Goal: Task Accomplishment & Management: Manage account settings

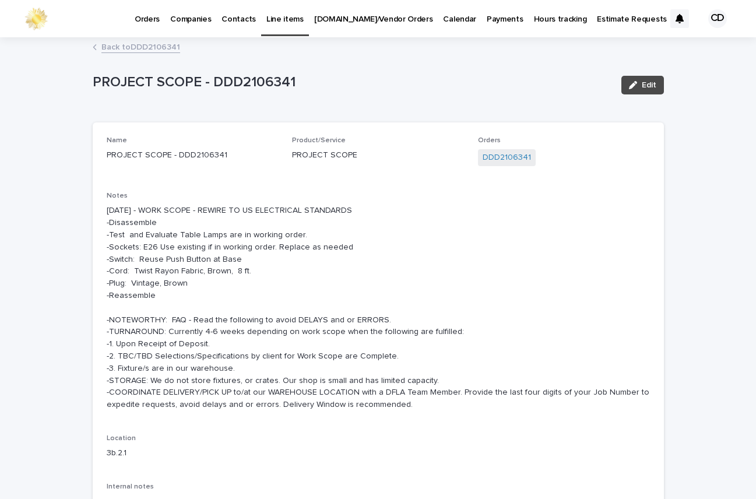
click at [268, 246] on p "[DATE] - WORK SCOPE - REWIRE TO US ELECTRICAL STANDARDS -Disassemble -Test and …" at bounding box center [378, 308] width 543 height 206
click at [136, 46] on link "Back to DDD2106341" at bounding box center [140, 46] width 79 height 13
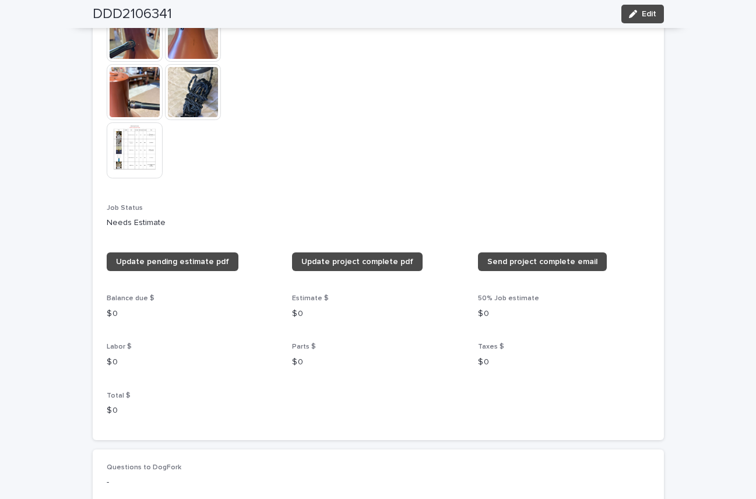
scroll to position [810, 0]
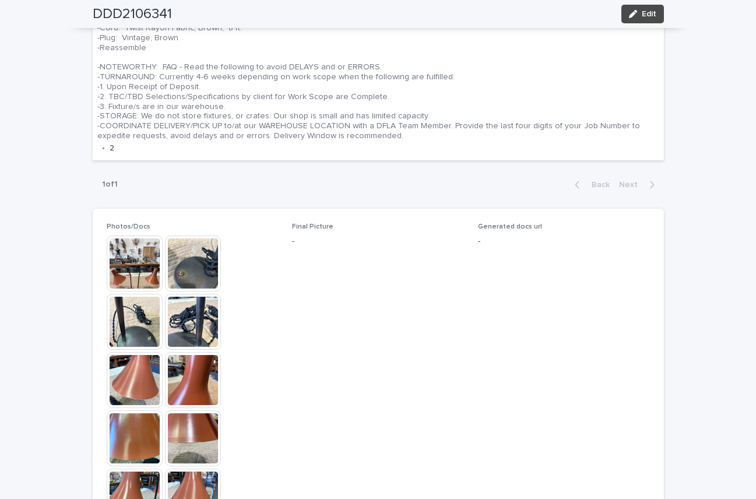
drag, startPoint x: 747, startPoint y: 181, endPoint x: 747, endPoint y: 145, distance: 36.2
click at [747, 145] on div "**********" at bounding box center [378, 249] width 756 height 499
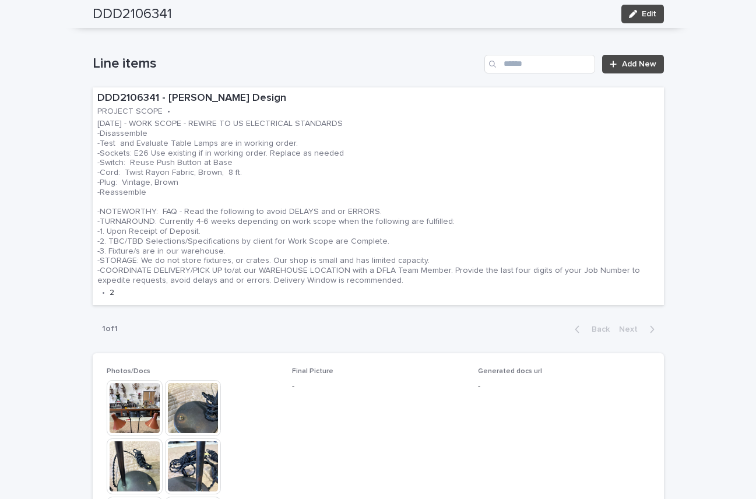
scroll to position [640, 0]
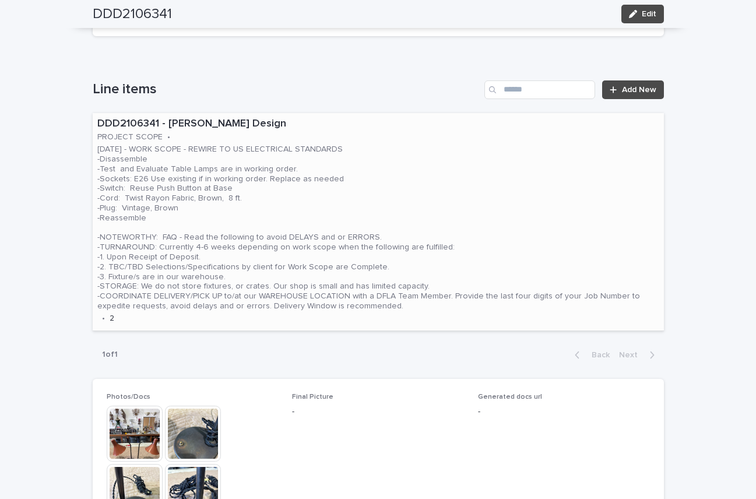
click at [467, 185] on p "[DATE] - WORK SCOPE - REWIRE TO US ELECTRICAL STANDARDS -Disassemble -Test and …" at bounding box center [378, 228] width 562 height 167
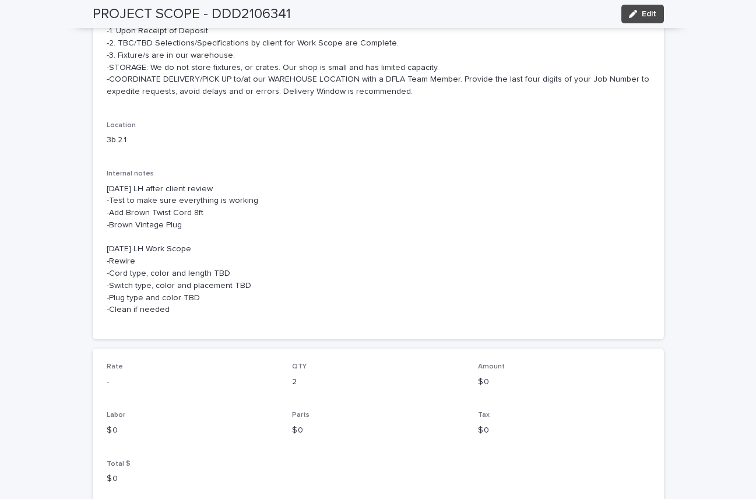
scroll to position [310, 0]
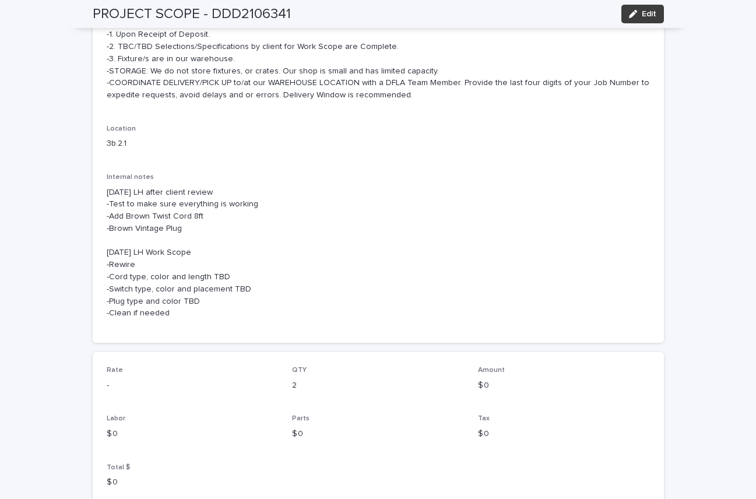
click at [649, 13] on span "Edit" at bounding box center [649, 14] width 15 height 8
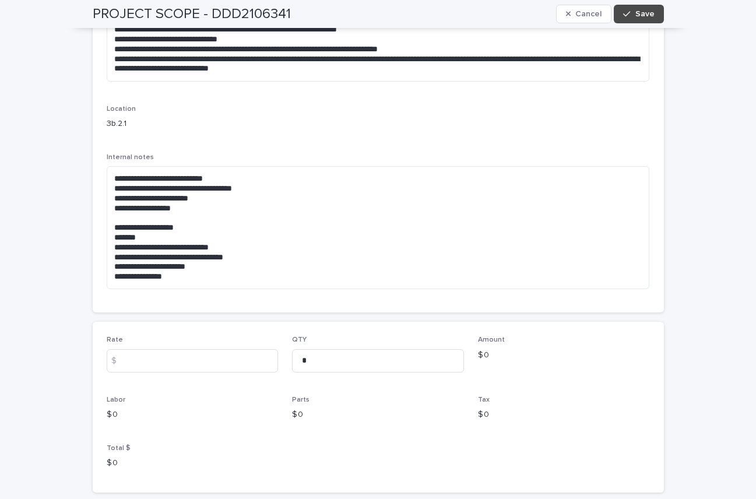
scroll to position [173, 0]
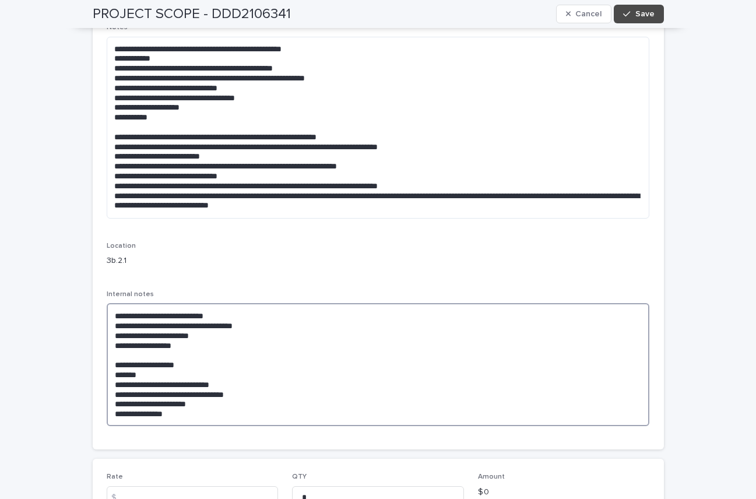
click at [108, 313] on textarea "**********" at bounding box center [378, 364] width 543 height 123
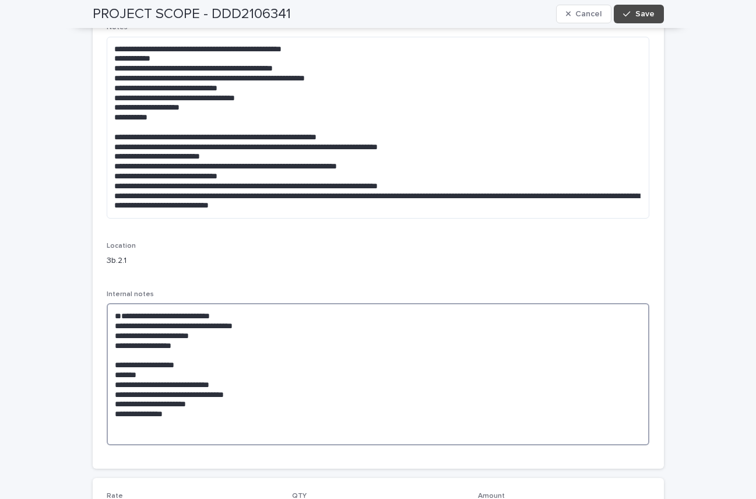
click at [231, 315] on textarea "**********" at bounding box center [378, 374] width 543 height 142
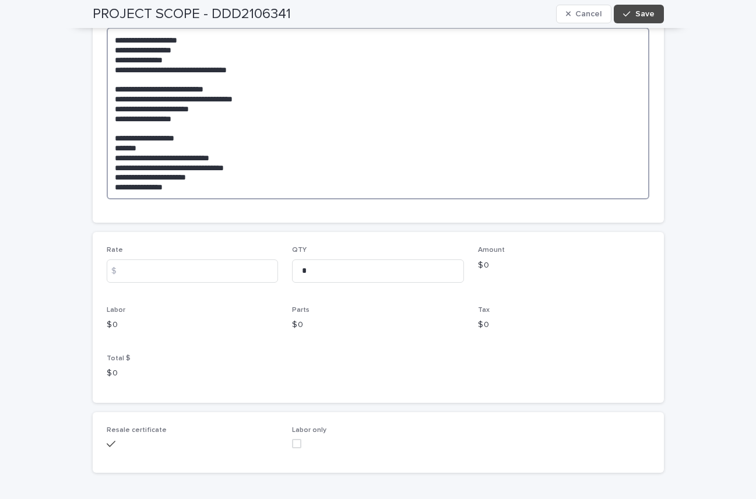
scroll to position [456, 0]
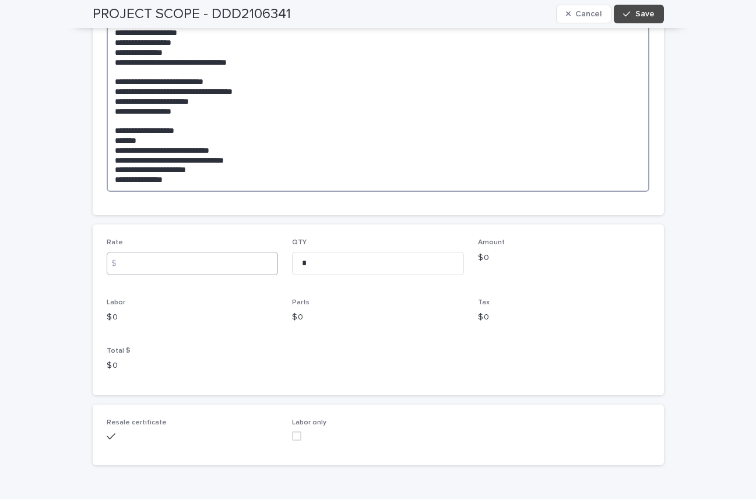
type textarea "**********"
click at [138, 260] on input at bounding box center [193, 263] width 172 height 23
type input "******"
click at [638, 14] on span "Save" at bounding box center [644, 14] width 19 height 8
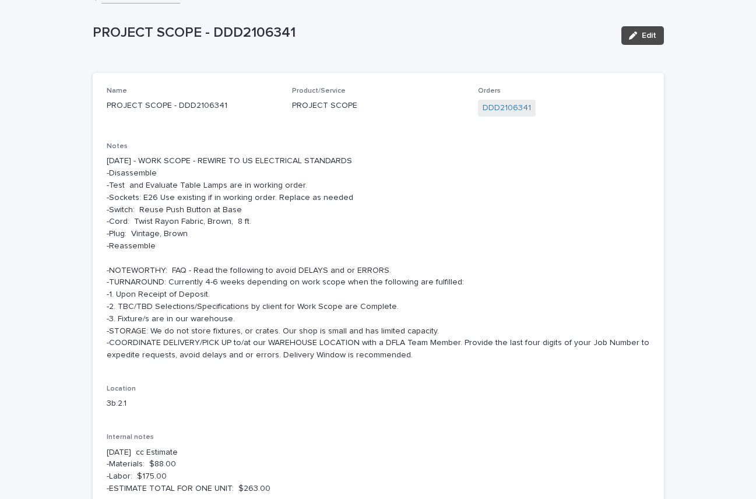
scroll to position [0, 0]
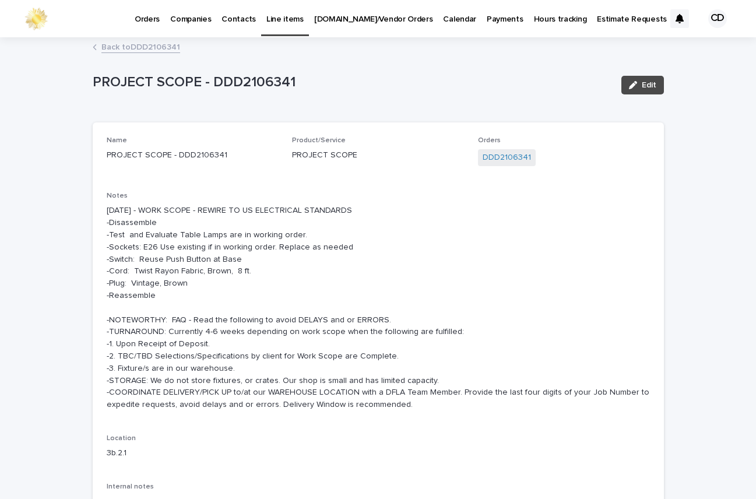
click at [152, 46] on link "Back to DDD2106341" at bounding box center [140, 46] width 79 height 13
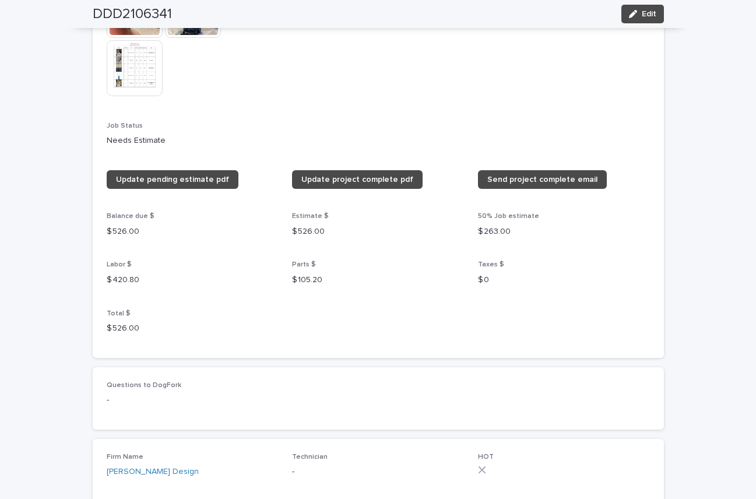
scroll to position [1478, 0]
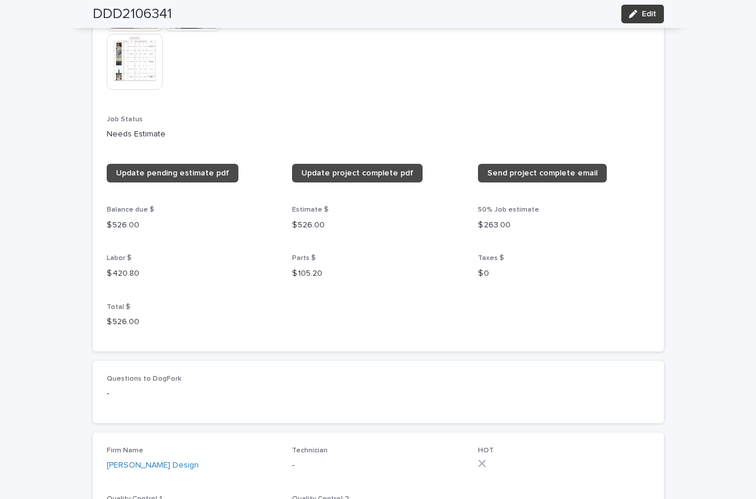
click at [645, 12] on span "Edit" at bounding box center [649, 14] width 15 height 8
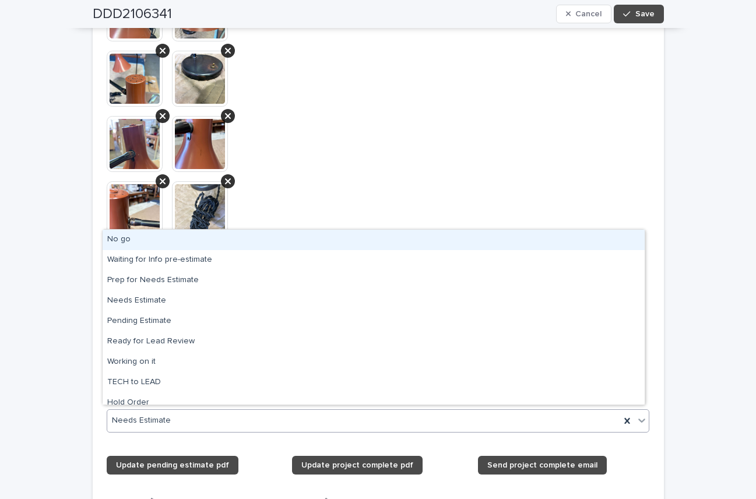
click at [636, 415] on icon at bounding box center [642, 421] width 12 height 12
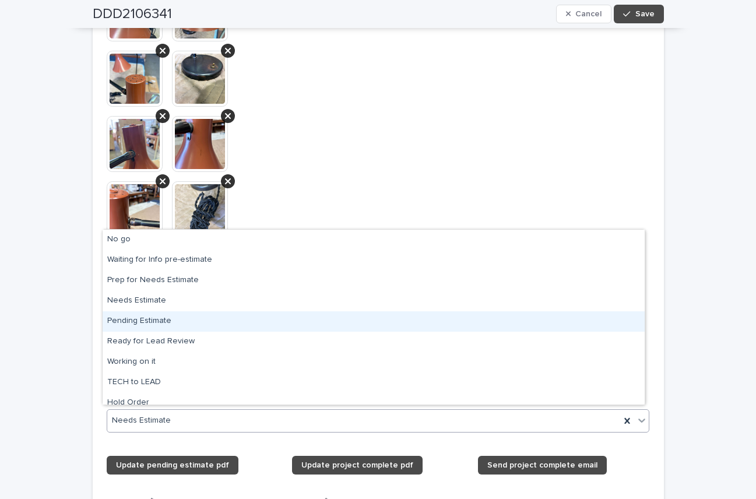
click at [164, 319] on div "Pending Estimate" at bounding box center [374, 321] width 542 height 20
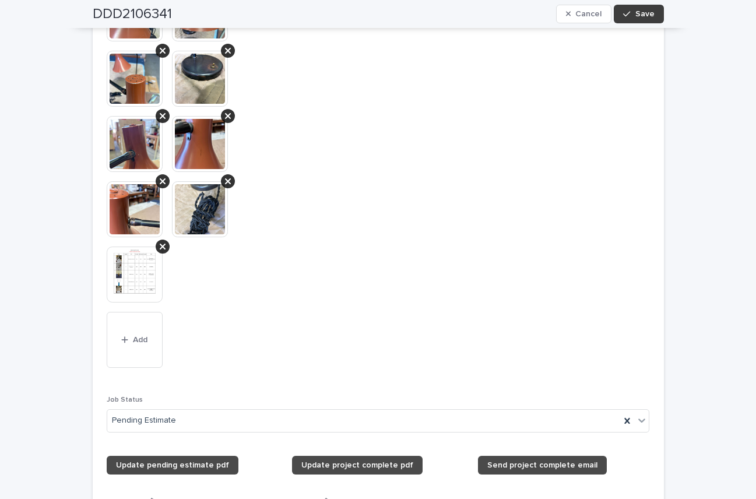
click at [641, 12] on span "Save" at bounding box center [644, 14] width 19 height 8
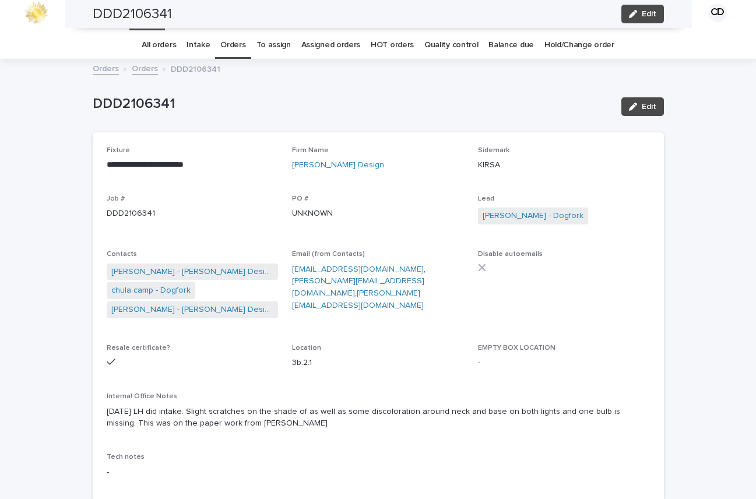
scroll to position [0, 0]
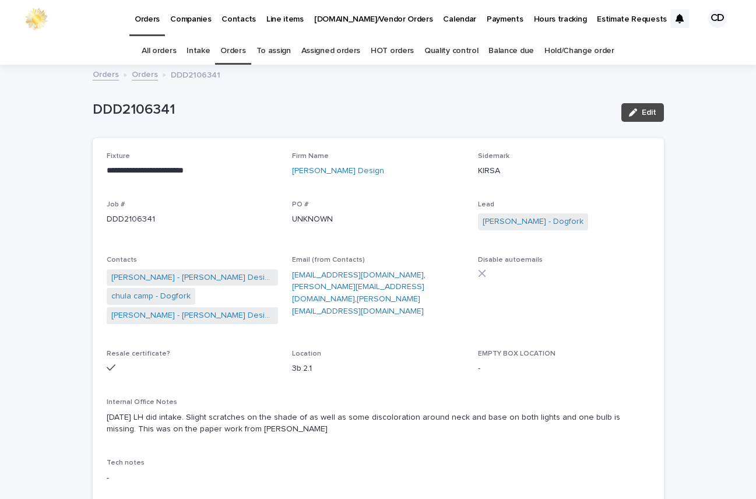
click at [227, 50] on link "Orders" at bounding box center [232, 50] width 25 height 27
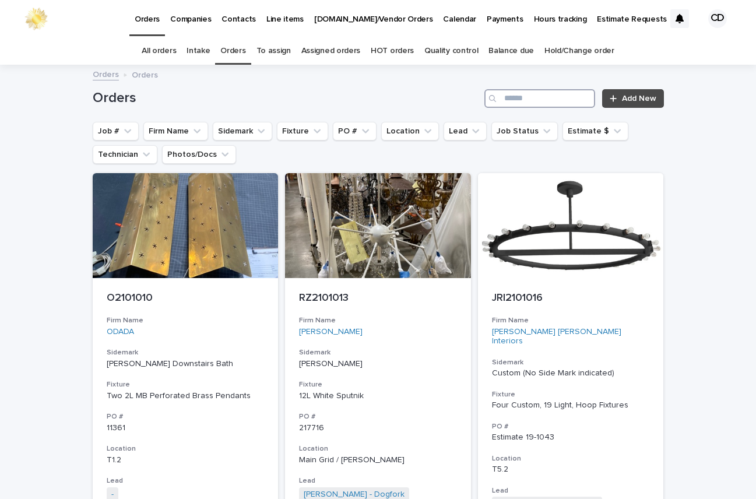
click at [533, 100] on input "Search" at bounding box center [539, 98] width 111 height 19
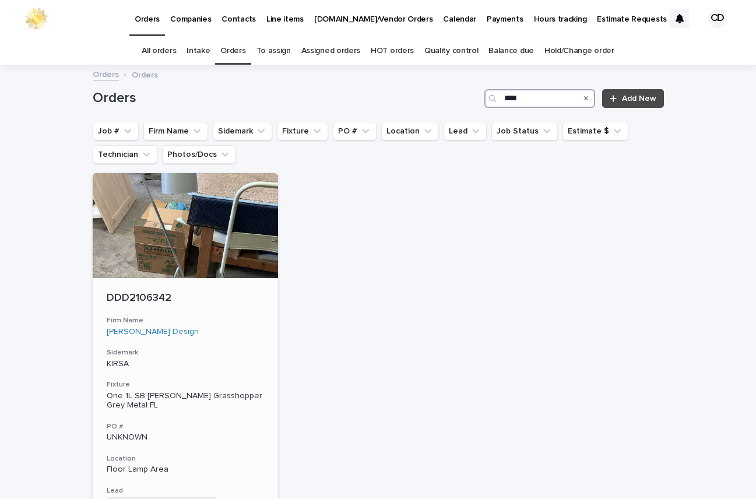
type input "****"
click at [241, 362] on p "KIRSA" at bounding box center [186, 364] width 158 height 10
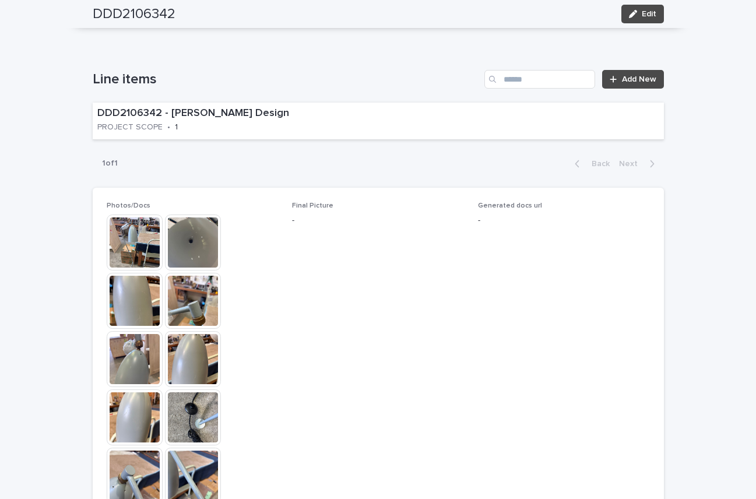
scroll to position [577, 0]
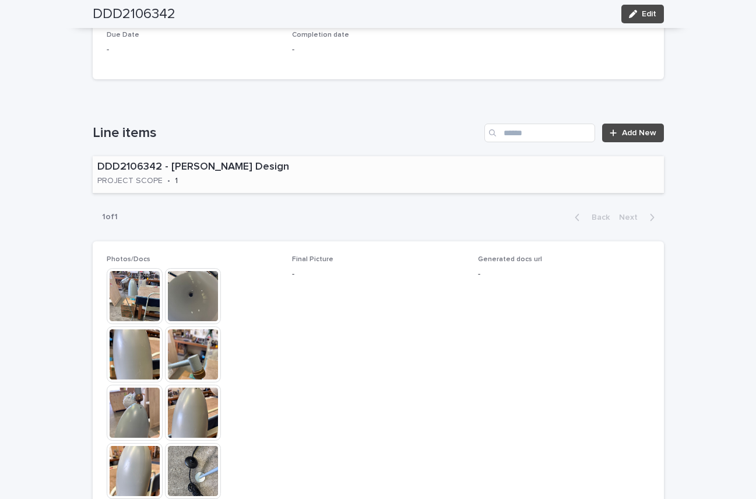
click at [333, 178] on div "DDD2106342 - [PERSON_NAME] Design PROJECT SCOPE • 1" at bounding box center [234, 174] width 282 height 36
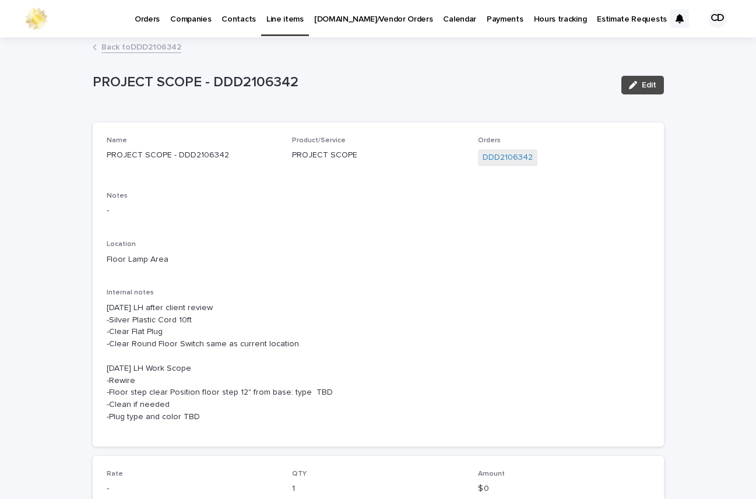
click at [153, 44] on link "Back to DDD2106342" at bounding box center [141, 46] width 80 height 13
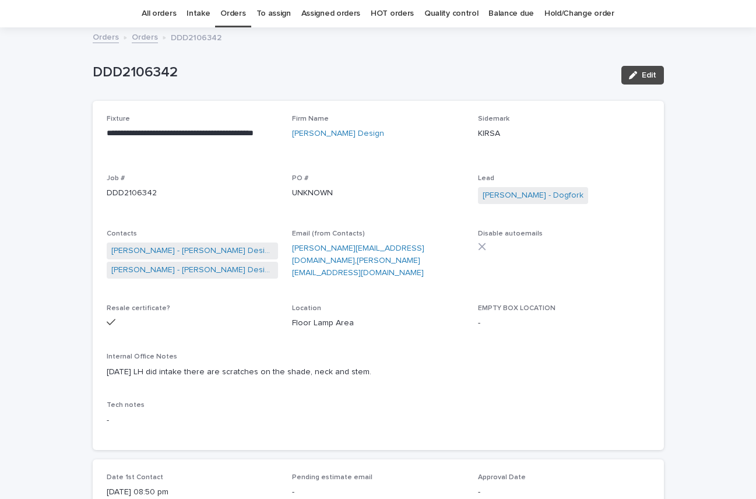
scroll to position [1362, 0]
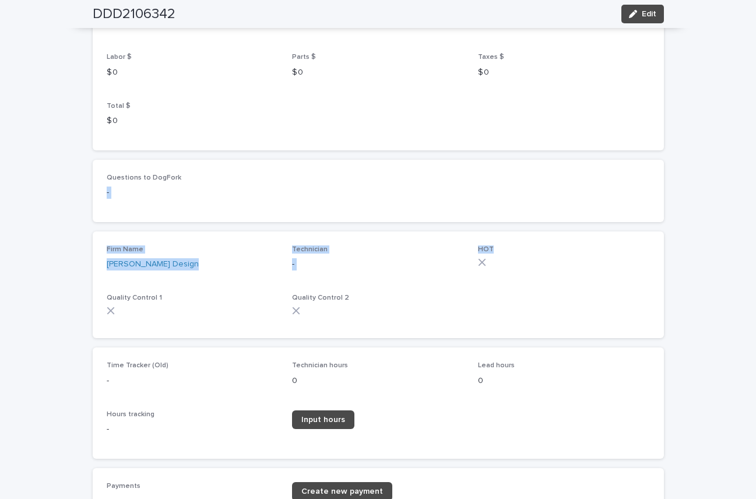
drag, startPoint x: 747, startPoint y: 305, endPoint x: 754, endPoint y: 164, distance: 141.3
click at [754, 164] on div "**********" at bounding box center [378, 249] width 756 height 499
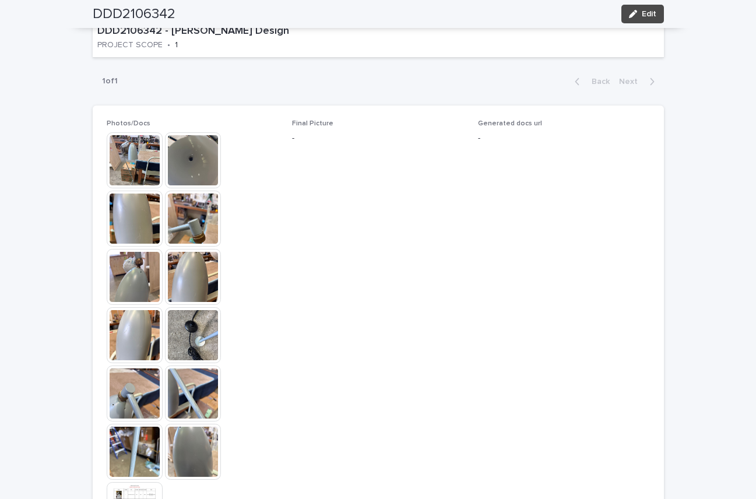
scroll to position [757, 0]
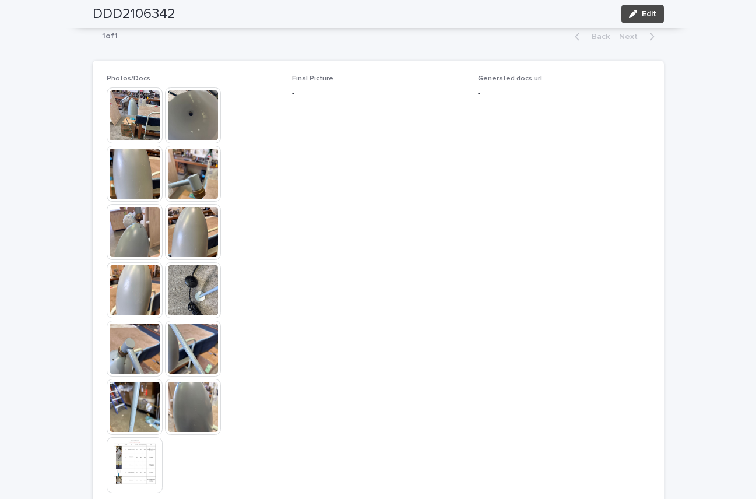
click at [122, 107] on img at bounding box center [135, 115] width 56 height 56
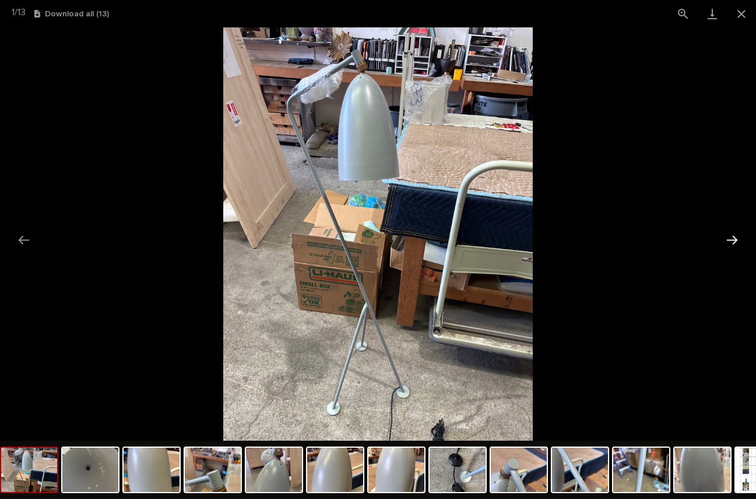
click at [733, 235] on button "Next slide" at bounding box center [732, 240] width 24 height 23
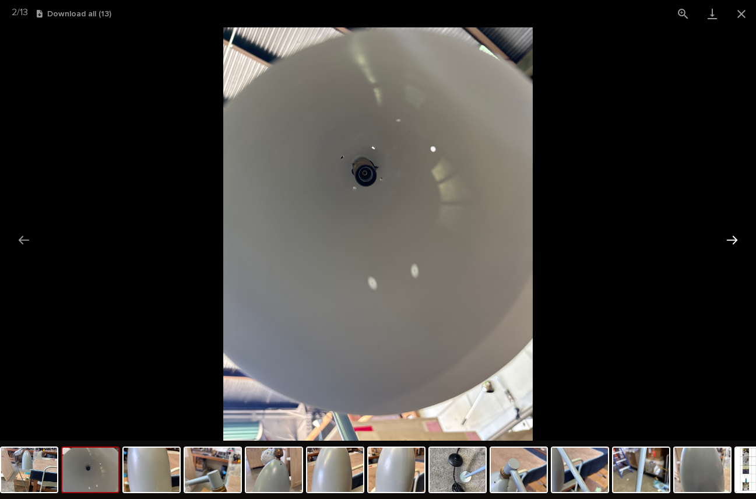
click at [733, 236] on button "Next slide" at bounding box center [732, 240] width 24 height 23
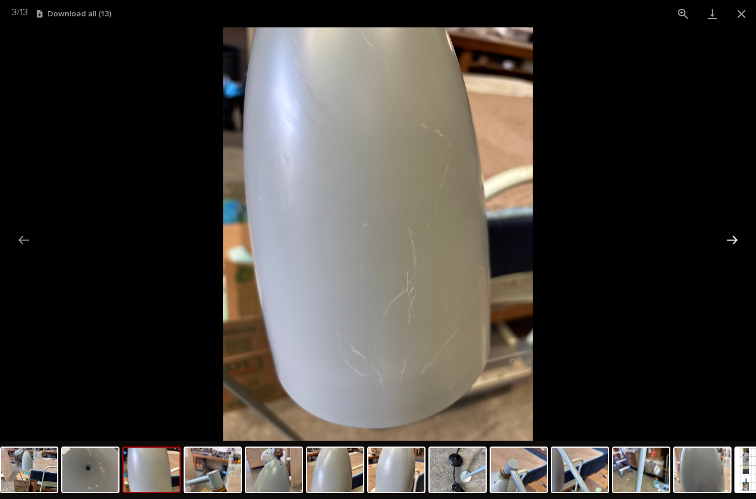
click at [733, 236] on button "Next slide" at bounding box center [732, 240] width 24 height 23
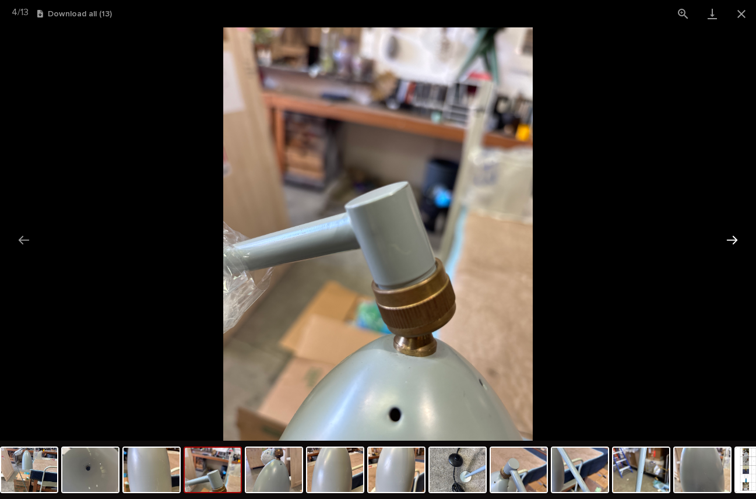
click at [733, 236] on button "Next slide" at bounding box center [732, 240] width 24 height 23
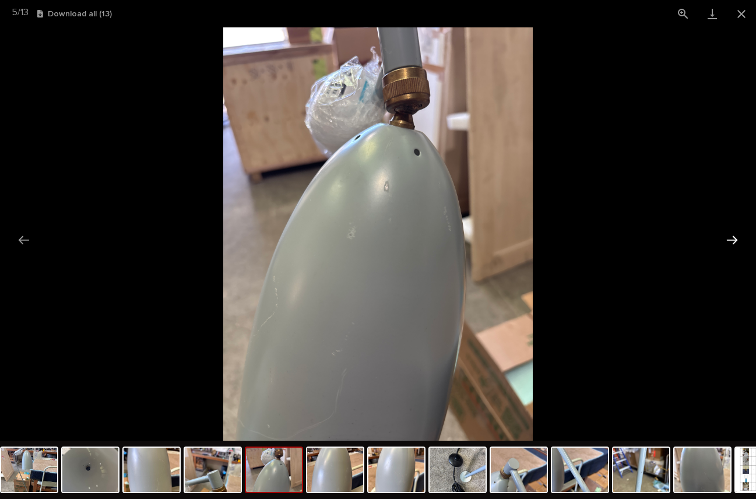
click at [732, 238] on button "Next slide" at bounding box center [732, 240] width 24 height 23
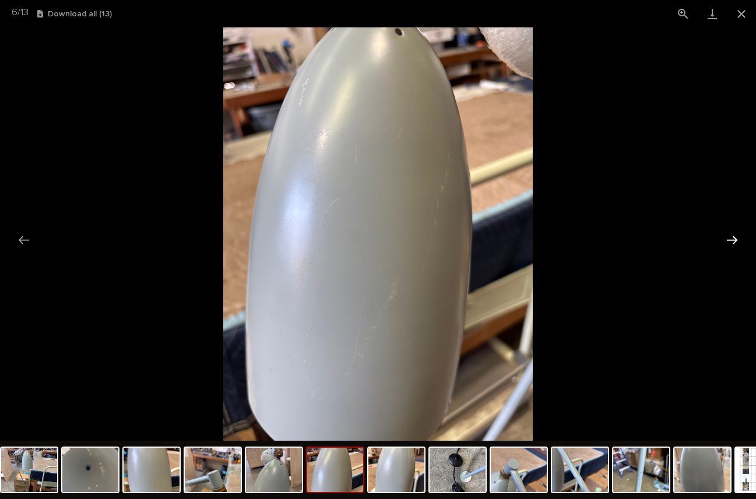
click at [732, 238] on button "Next slide" at bounding box center [732, 240] width 24 height 23
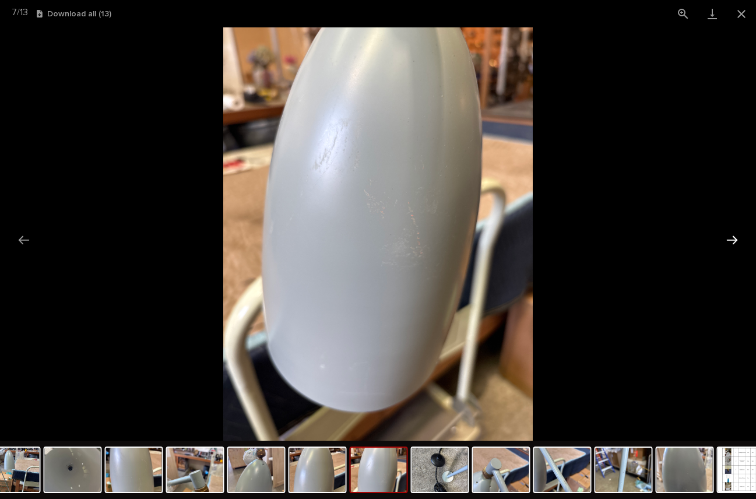
click at [732, 238] on button "Next slide" at bounding box center [732, 240] width 24 height 23
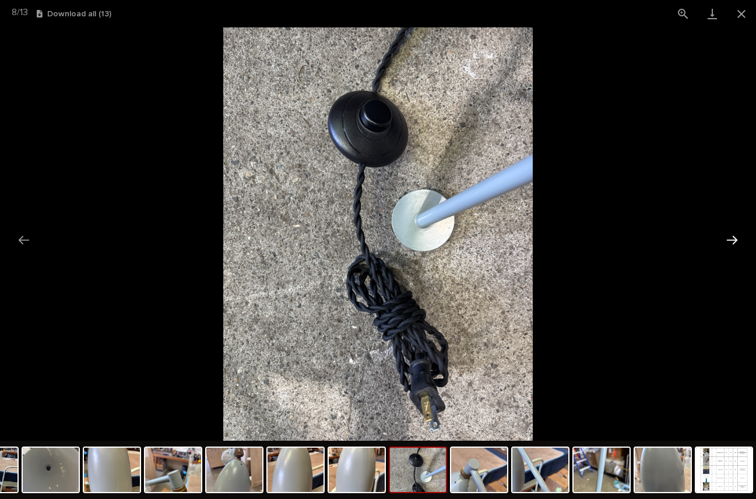
click at [732, 237] on button "Next slide" at bounding box center [732, 240] width 24 height 23
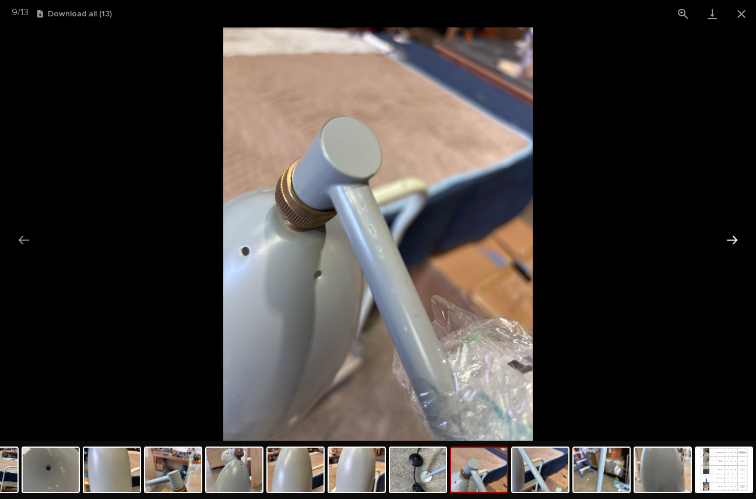
click at [732, 236] on button "Next slide" at bounding box center [732, 240] width 24 height 23
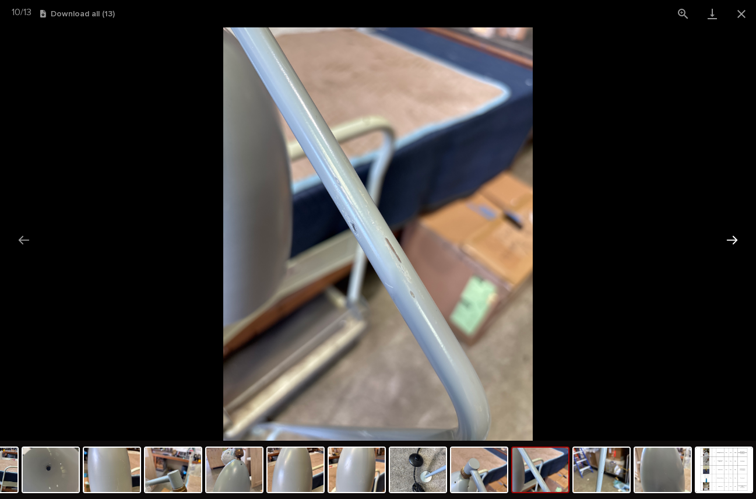
click at [728, 237] on button "Next slide" at bounding box center [732, 240] width 24 height 23
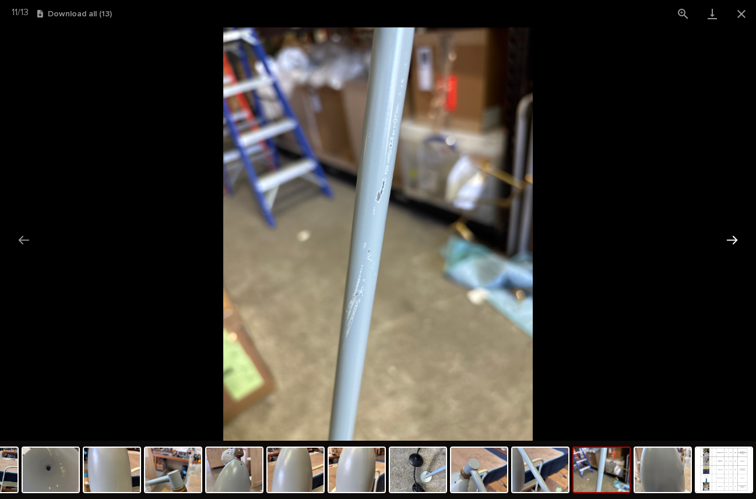
click at [735, 239] on button "Next slide" at bounding box center [732, 240] width 24 height 23
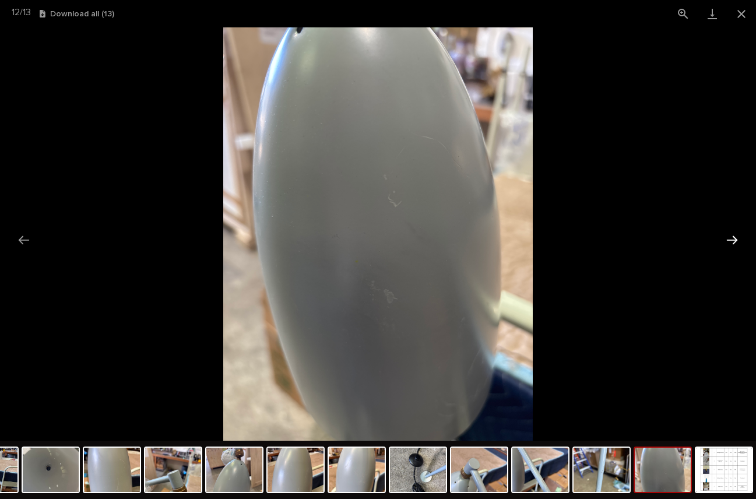
click at [735, 237] on button "Next slide" at bounding box center [732, 240] width 24 height 23
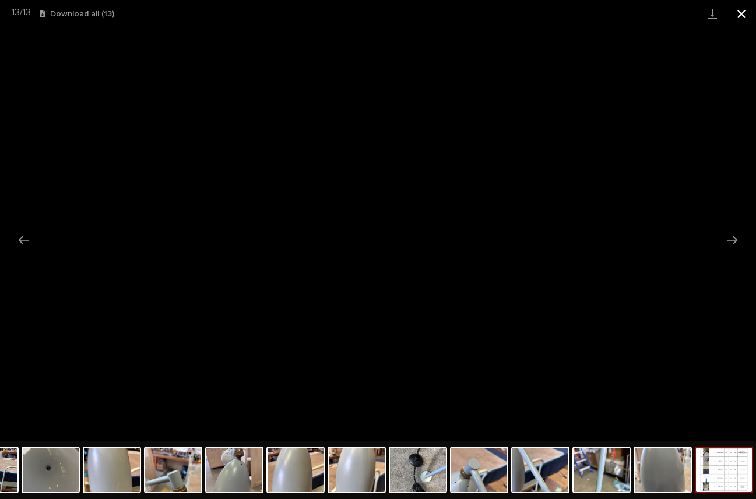
click at [743, 13] on button "Close gallery" at bounding box center [741, 13] width 29 height 27
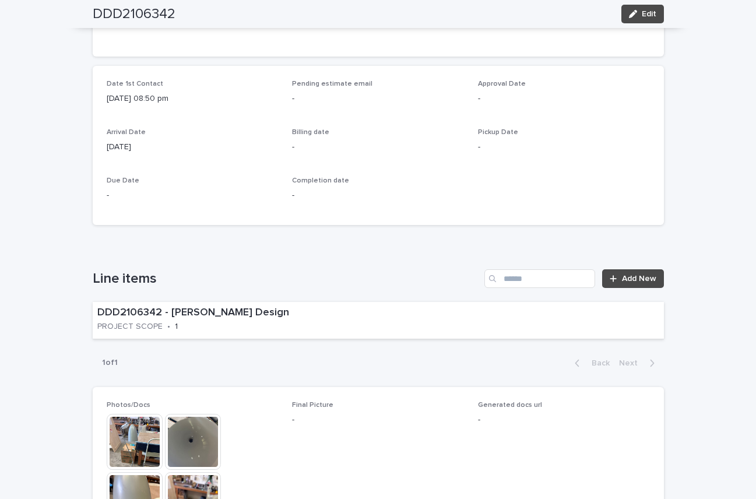
scroll to position [440, 0]
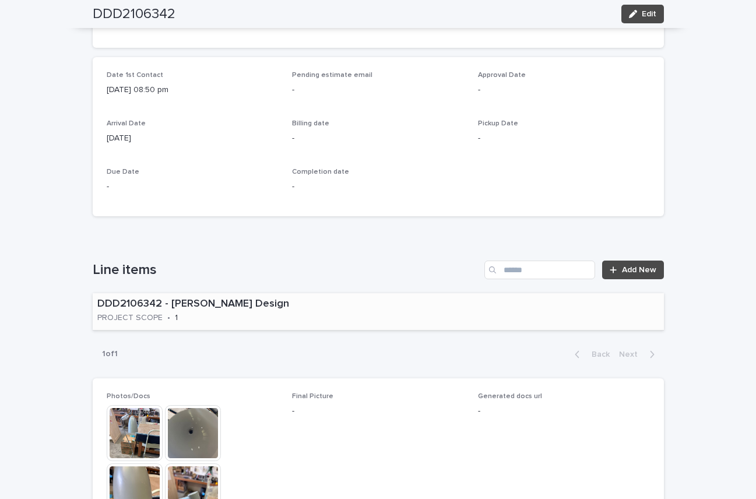
click at [327, 308] on p "DDD2106342 - [PERSON_NAME] Design" at bounding box center [233, 304] width 272 height 13
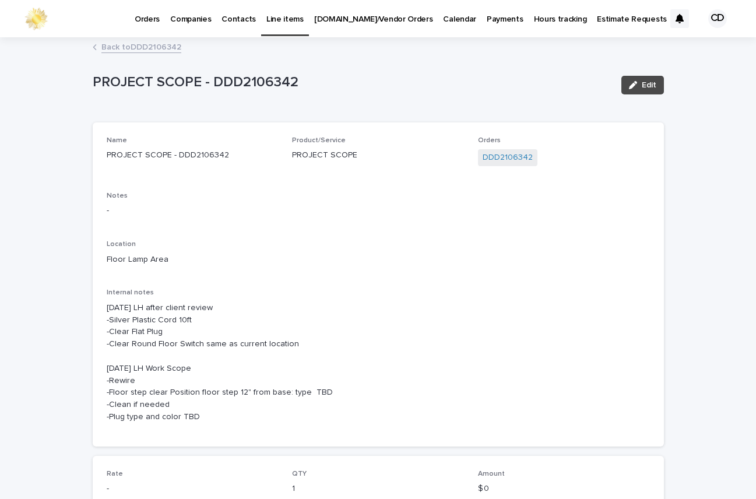
click at [155, 44] on link "Back to DDD2106342" at bounding box center [141, 46] width 80 height 13
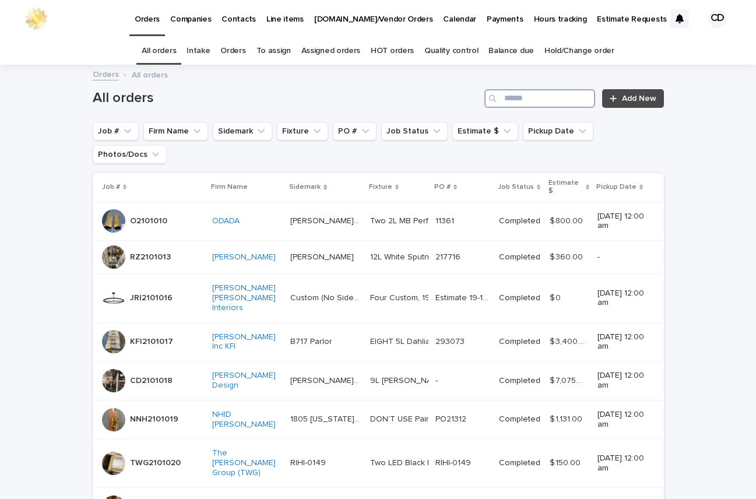
click at [536, 98] on input "Search" at bounding box center [539, 98] width 111 height 19
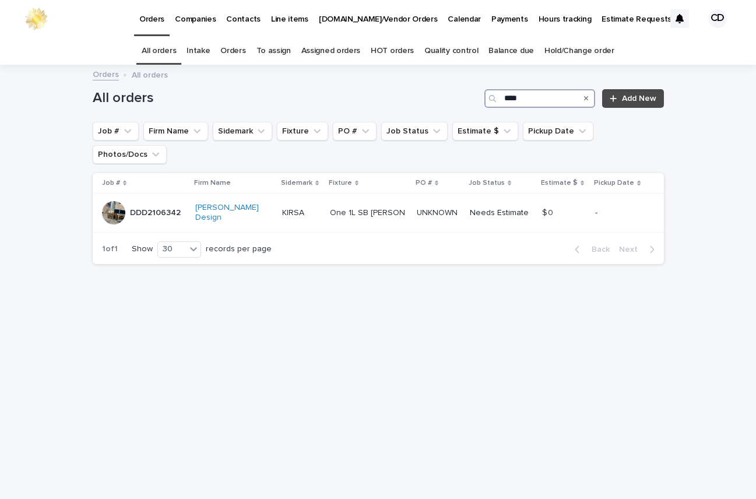
click at [542, 95] on input "****" at bounding box center [539, 98] width 111 height 19
type input "****"
click at [149, 206] on p "DDD2106342" at bounding box center [156, 212] width 53 height 12
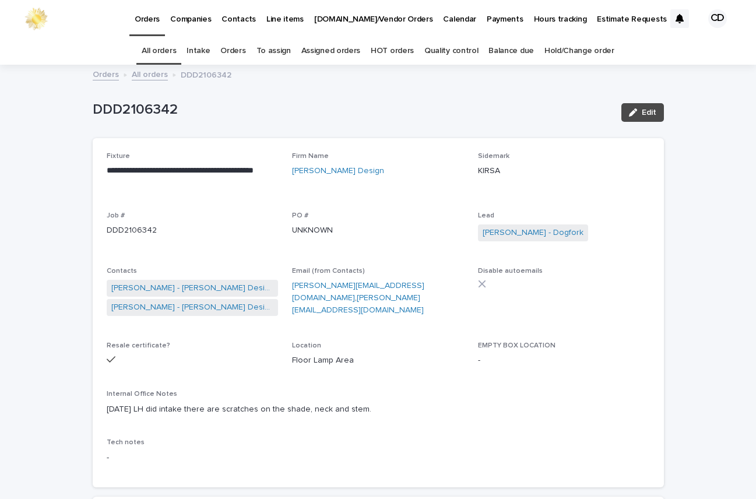
scroll to position [37, 0]
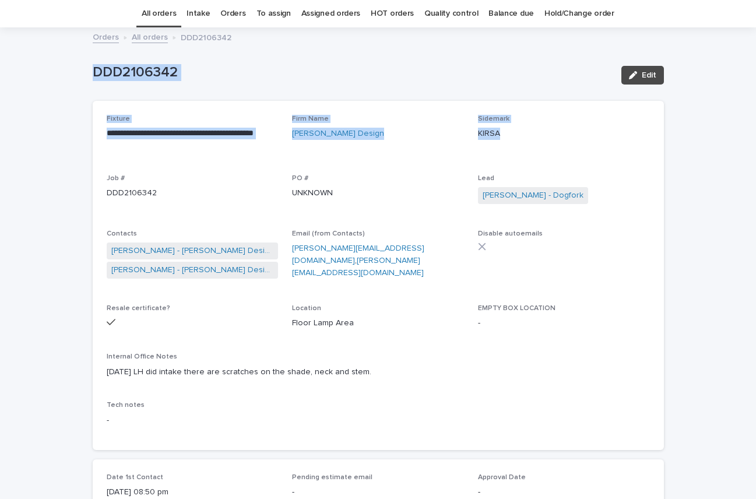
drag, startPoint x: 736, startPoint y: 93, endPoint x: 724, endPoint y: 166, distance: 74.0
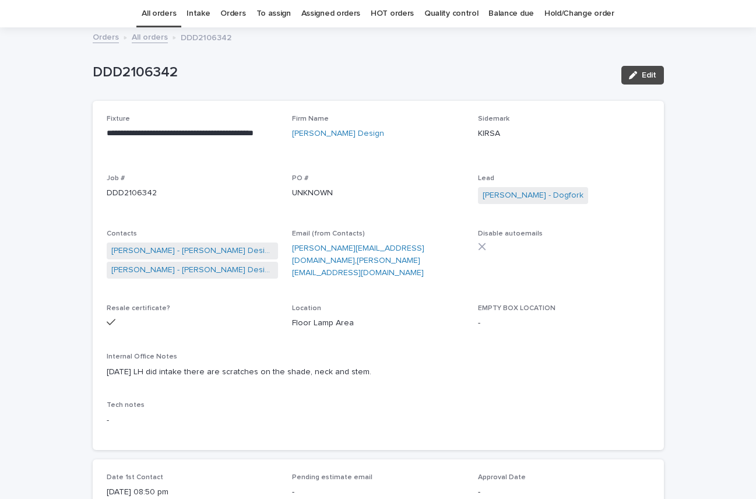
click at [632, 182] on p "Lead" at bounding box center [564, 178] width 172 height 8
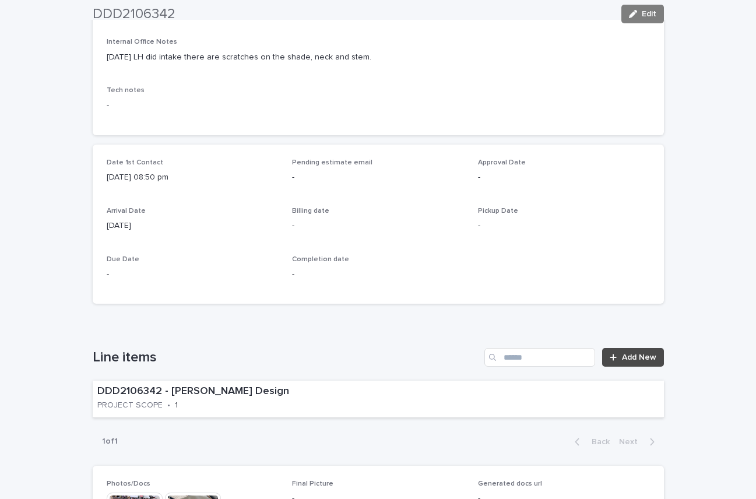
scroll to position [498, 0]
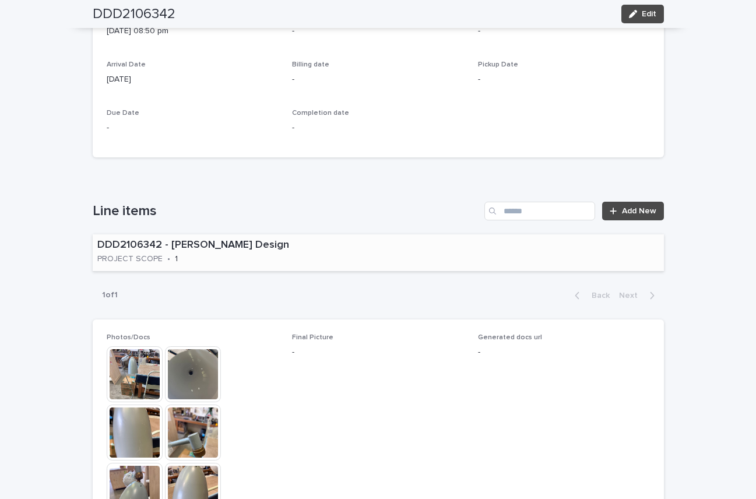
click at [421, 256] on div "DDD2106342 - [PERSON_NAME] Design PROJECT SCOPE • 1" at bounding box center [378, 252] width 571 height 37
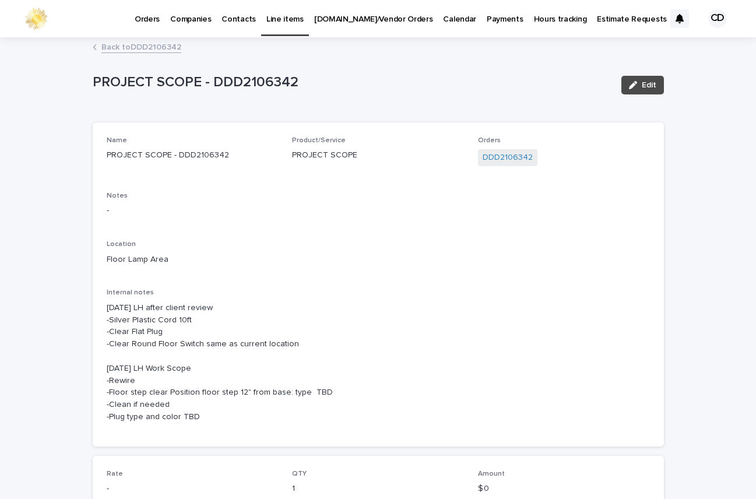
click at [145, 44] on link "Back to DDD2106342" at bounding box center [141, 46] width 80 height 13
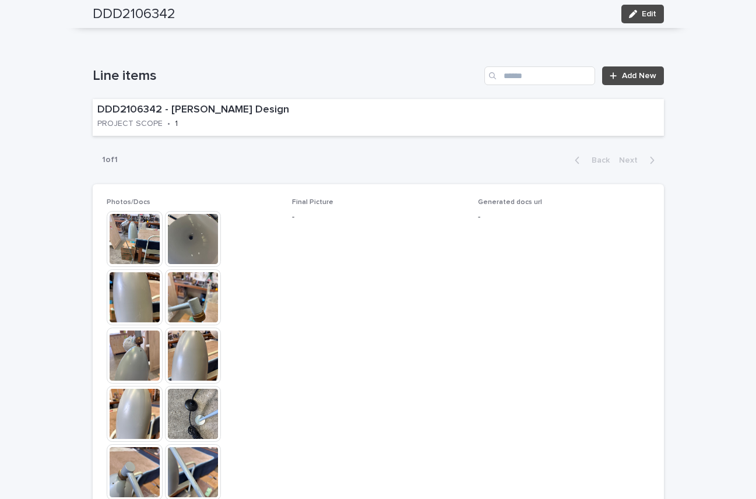
scroll to position [637, 0]
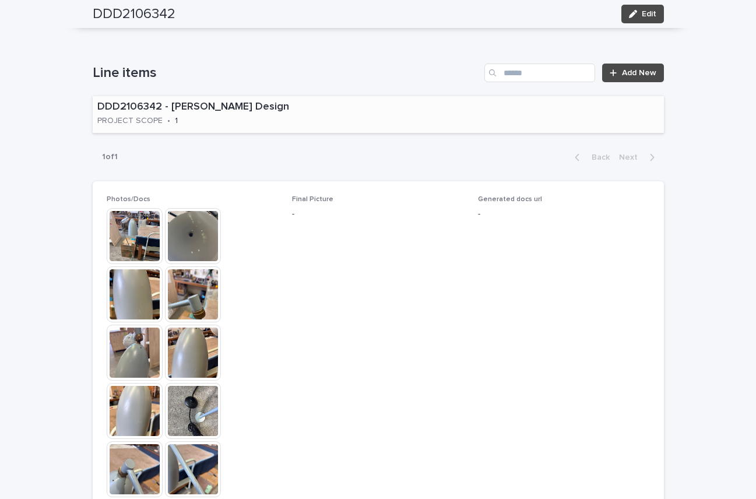
click at [329, 112] on p "DDD2106342 - [PERSON_NAME] Design" at bounding box center [233, 107] width 272 height 13
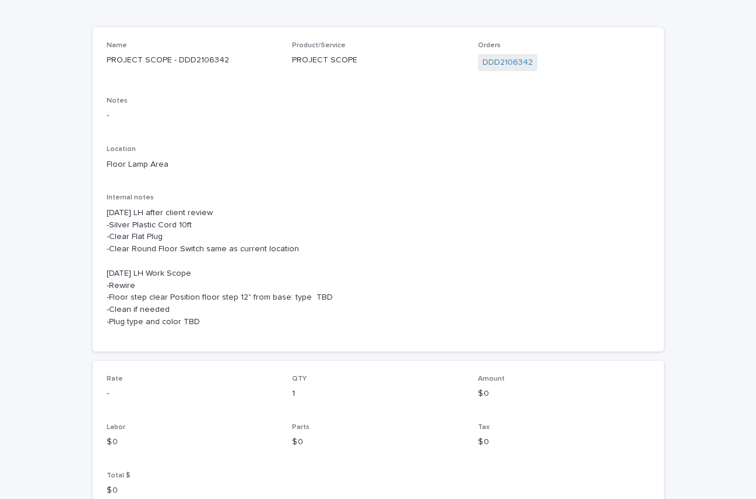
scroll to position [108, 0]
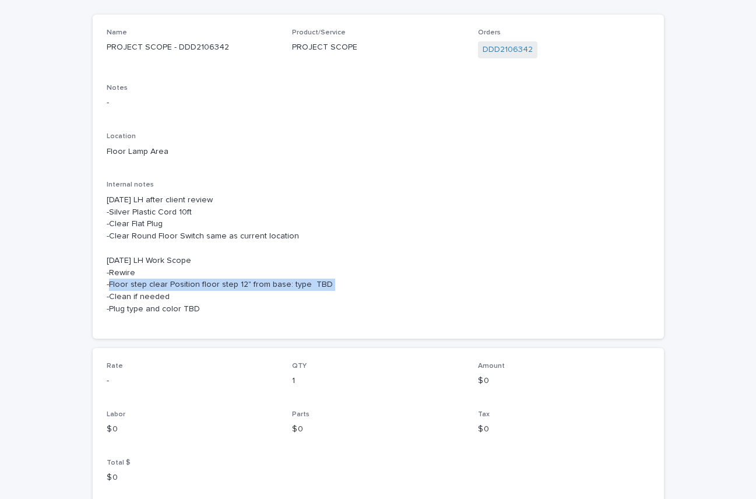
drag, startPoint x: 102, startPoint y: 282, endPoint x: 363, endPoint y: 283, distance: 261.2
click at [363, 283] on p "[DATE] LH after client review -Silver Plastic Cord 10ft -Clear Flat Plug -Clear…" at bounding box center [378, 254] width 543 height 121
copy p "-Floor step clear Position floor step 12" from base: type TBD"
click at [43, 238] on div "Loading... Saving… Loading... Saving… PROJECT SCOPE - DDD2106342 Edit PROJECT S…" at bounding box center [378, 288] width 756 height 715
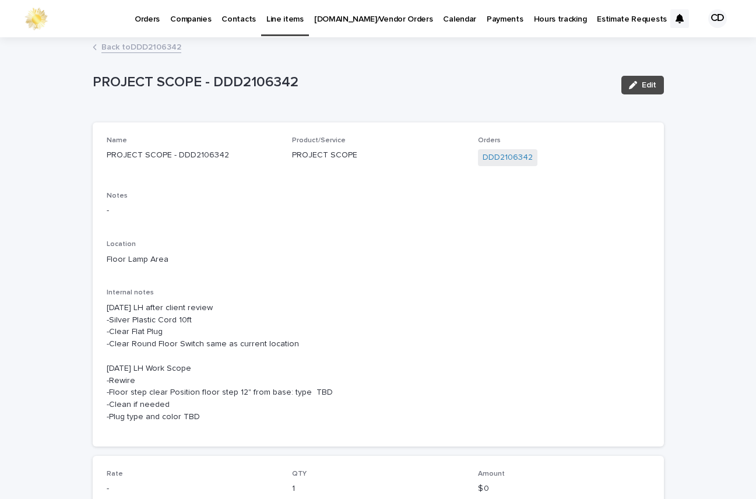
click at [153, 43] on link "Back to DDD2106342" at bounding box center [141, 46] width 80 height 13
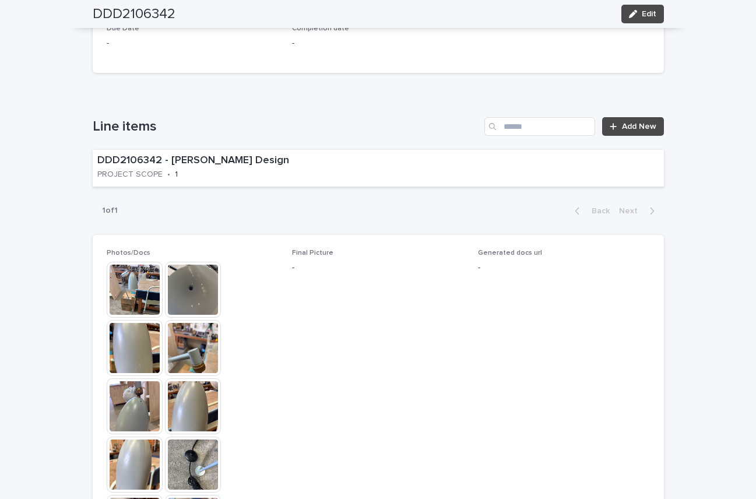
scroll to position [589, 0]
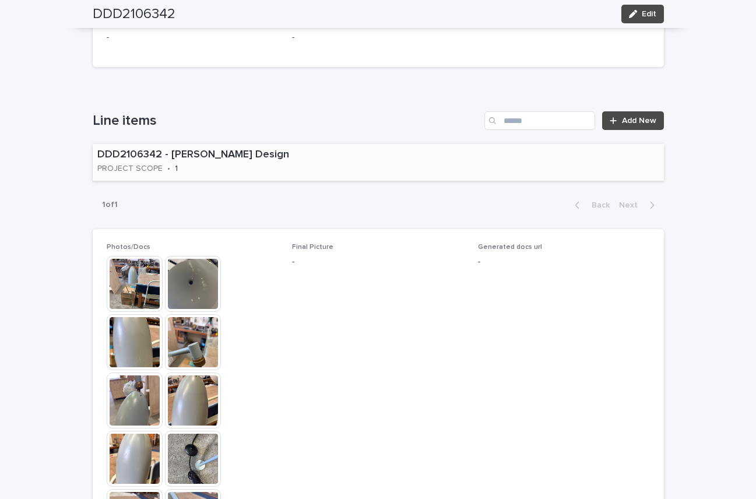
click at [382, 170] on div "DDD2106342 - [PERSON_NAME] Design PROJECT SCOPE • 1" at bounding box center [378, 162] width 571 height 37
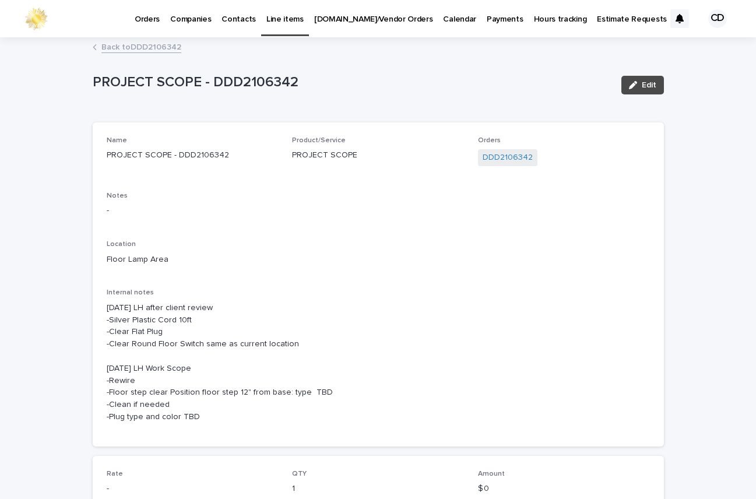
click at [125, 47] on link "Back to DDD2106342" at bounding box center [141, 46] width 80 height 13
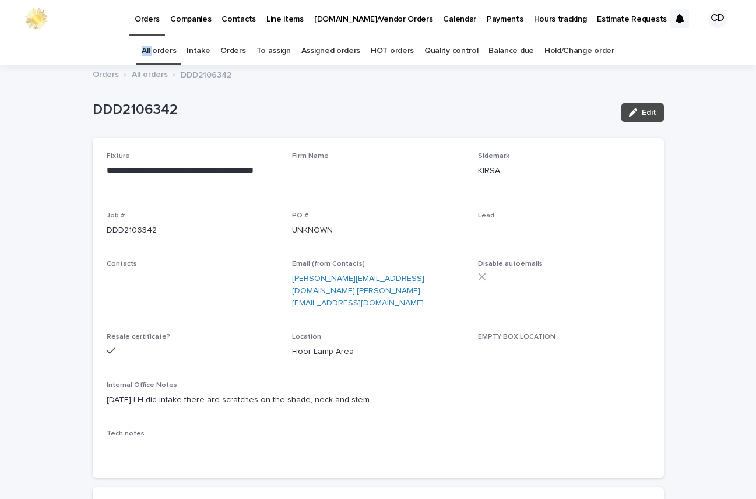
scroll to position [37, 0]
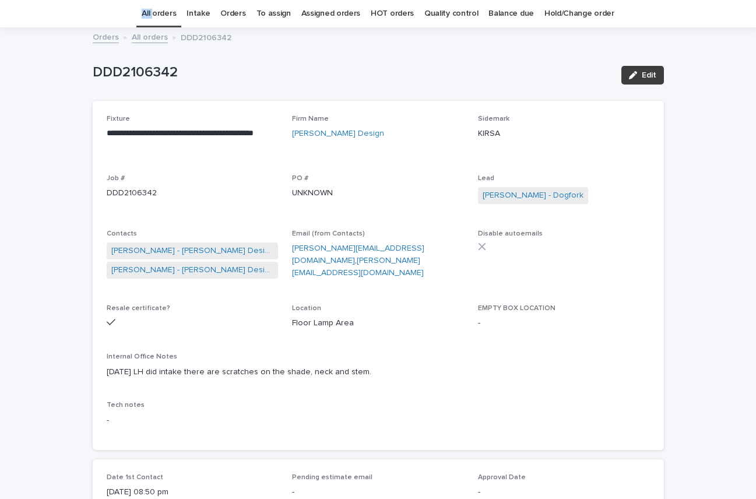
click at [642, 75] on span "Edit" at bounding box center [649, 75] width 15 height 8
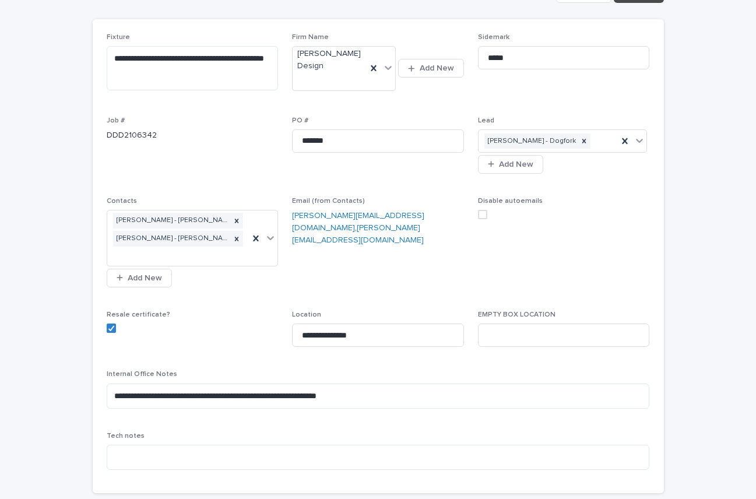
scroll to position [24, 0]
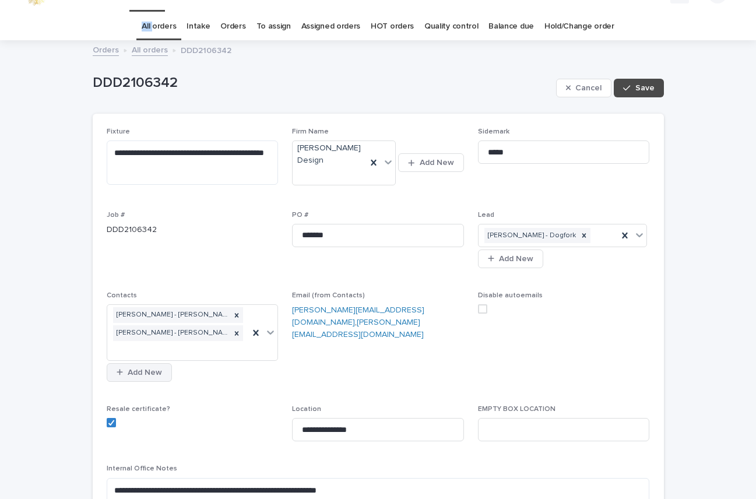
click at [135, 368] on span "Add New" at bounding box center [145, 372] width 34 height 8
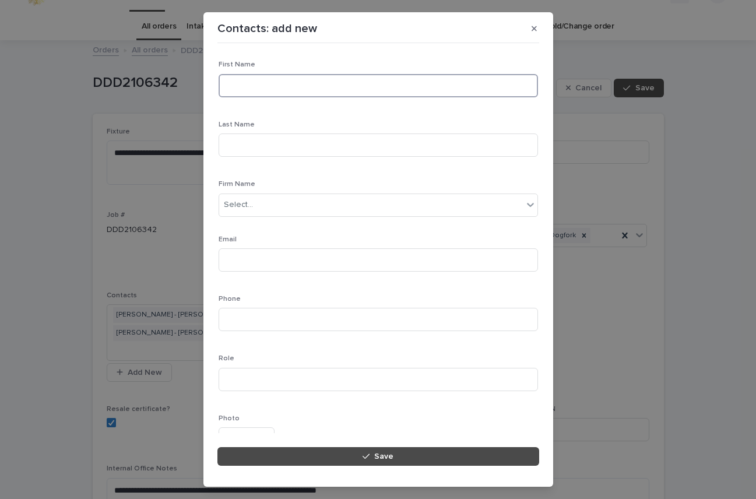
drag, startPoint x: 258, startPoint y: 81, endPoint x: 300, endPoint y: 82, distance: 42.0
click at [259, 81] on input at bounding box center [378, 85] width 319 height 23
type input "*****"
click at [272, 143] on input at bounding box center [378, 145] width 319 height 23
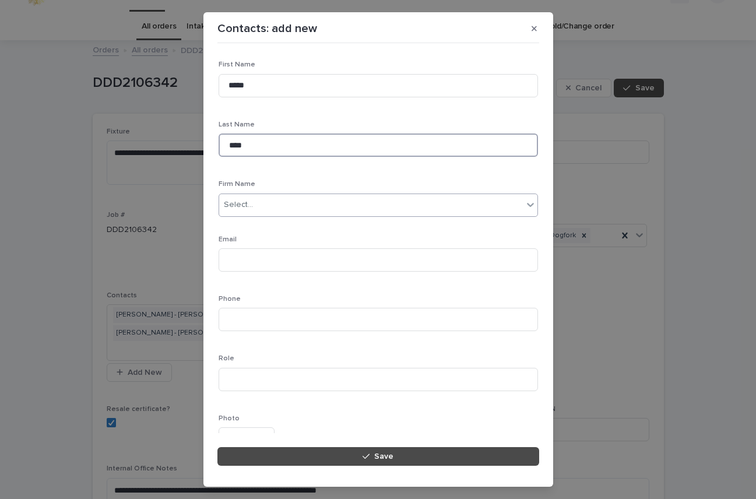
type input "****"
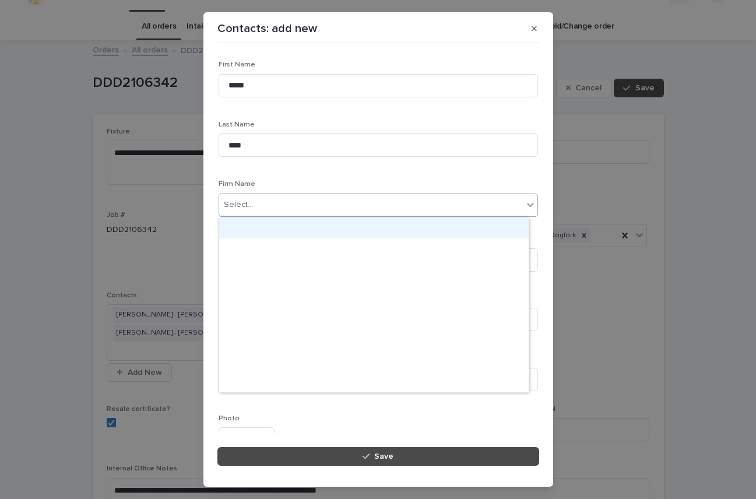
click at [254, 202] on input "text" at bounding box center [254, 205] width 1 height 10
type input "*******"
click at [264, 226] on div "Dogfork" at bounding box center [374, 227] width 310 height 20
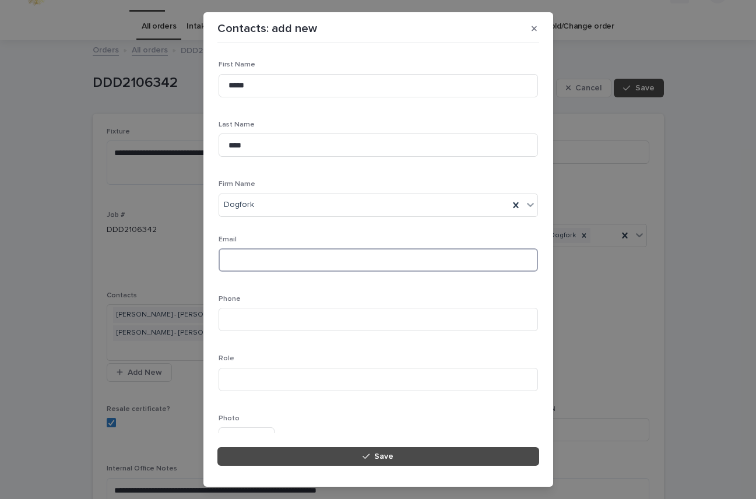
click at [252, 262] on input at bounding box center [378, 259] width 319 height 23
type input "**********"
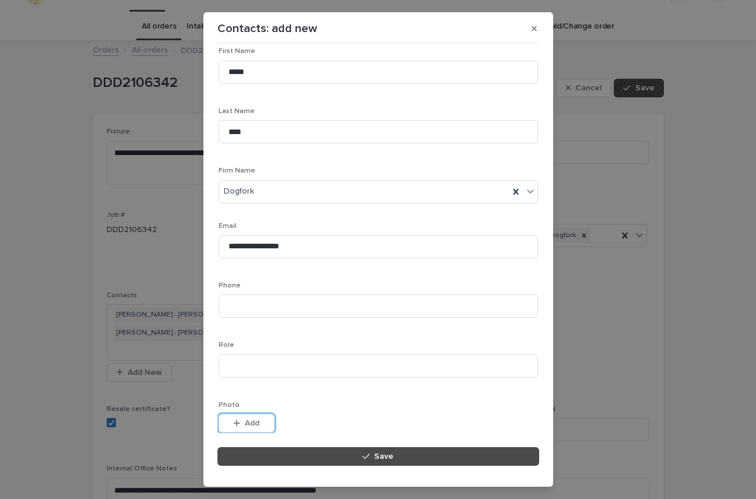
scroll to position [109, 0]
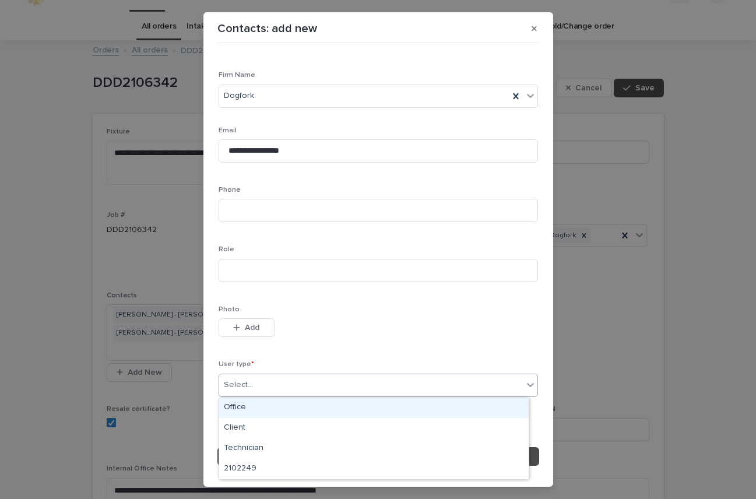
click at [292, 388] on div "Select..." at bounding box center [371, 384] width 304 height 19
click at [236, 405] on div "Office" at bounding box center [374, 408] width 310 height 20
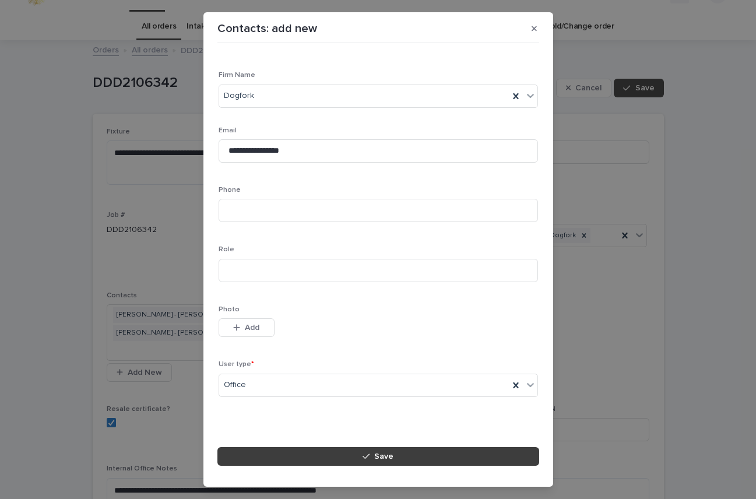
click at [400, 459] on button "Save" at bounding box center [378, 456] width 322 height 19
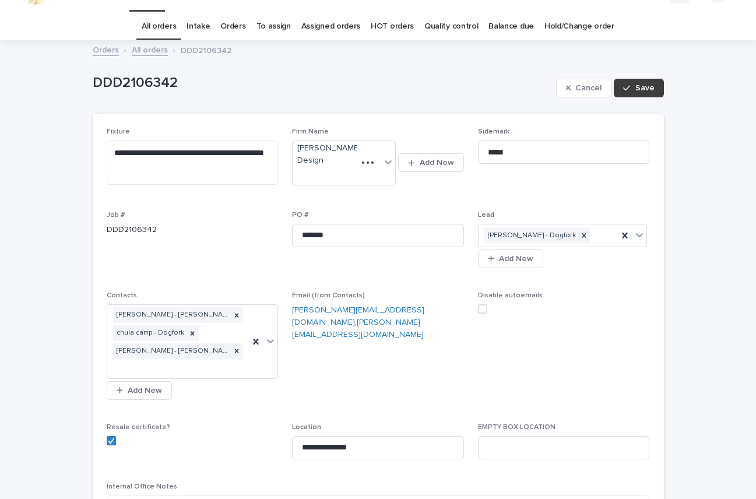
click at [646, 85] on span "Save" at bounding box center [644, 88] width 19 height 8
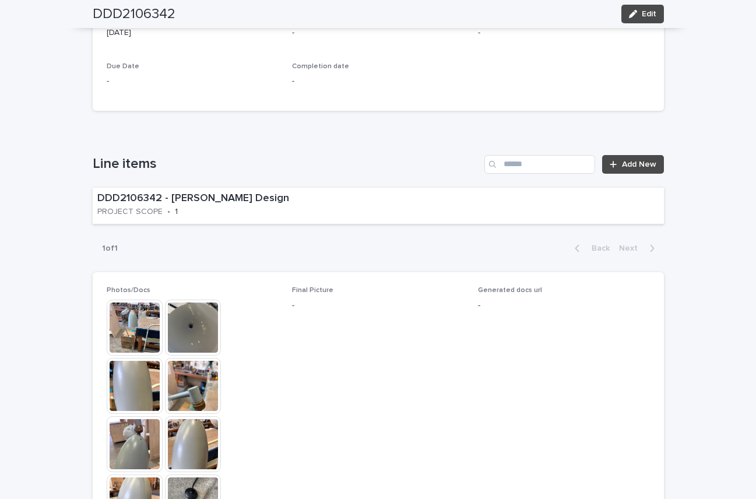
scroll to position [559, 0]
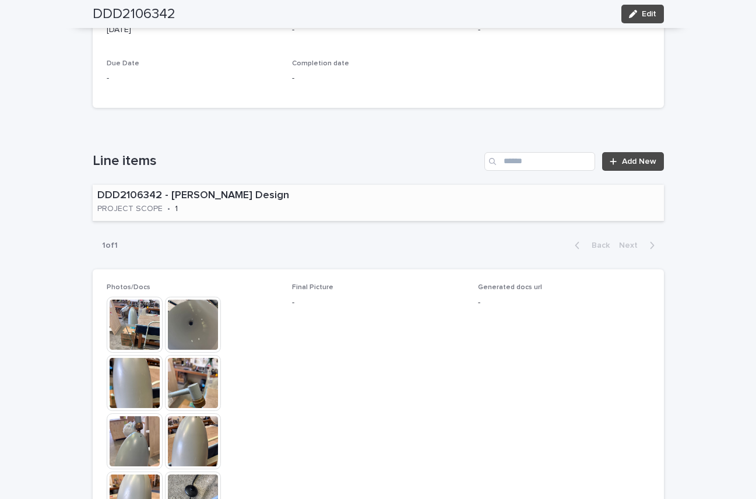
click at [312, 192] on div "DDD2106342 - [PERSON_NAME] Design PROJECT SCOPE • 1" at bounding box center [234, 203] width 282 height 36
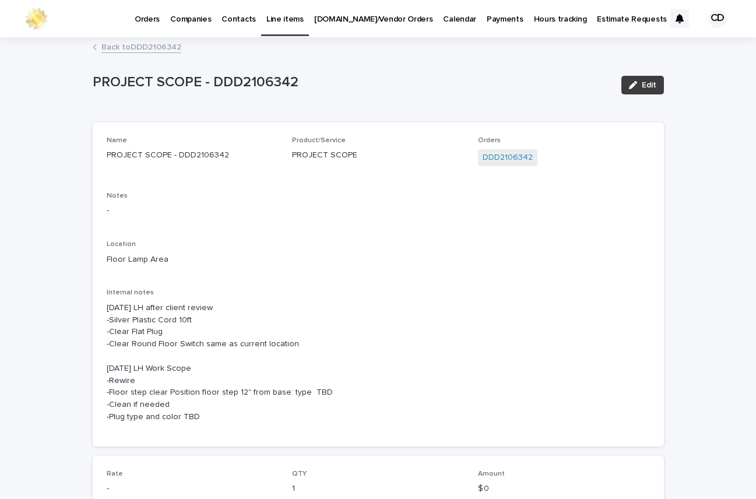
click at [646, 82] on span "Edit" at bounding box center [649, 85] width 15 height 8
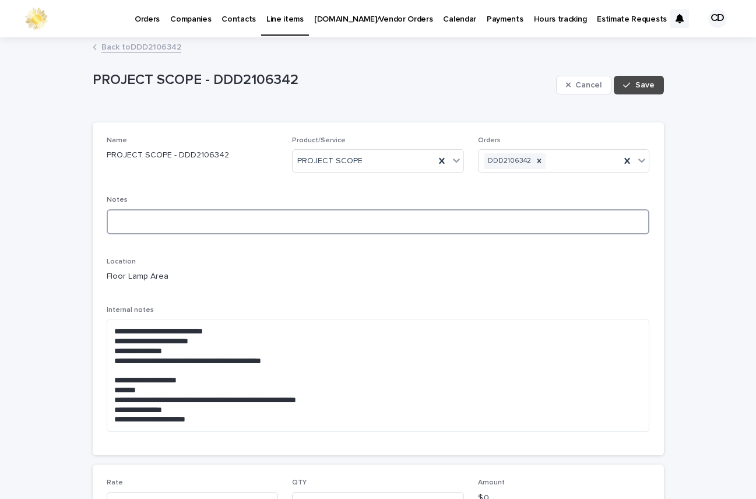
click at [156, 220] on textarea at bounding box center [378, 221] width 543 height 25
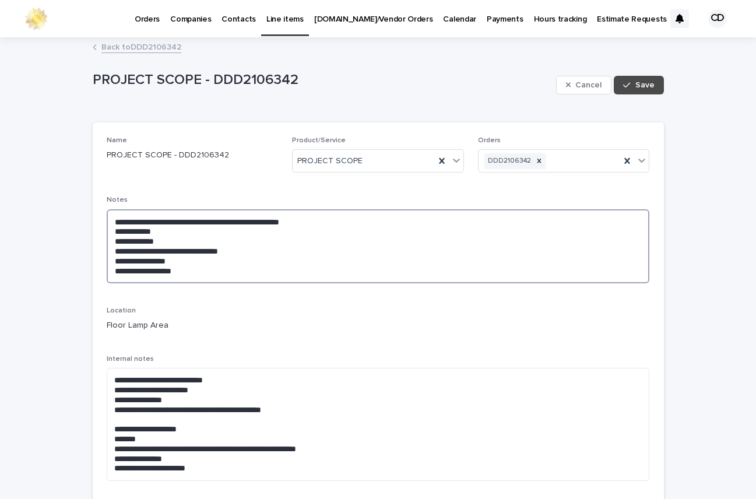
drag, startPoint x: 170, startPoint y: 241, endPoint x: 185, endPoint y: 243, distance: 15.2
click at [174, 242] on textarea "**********" at bounding box center [378, 246] width 543 height 74
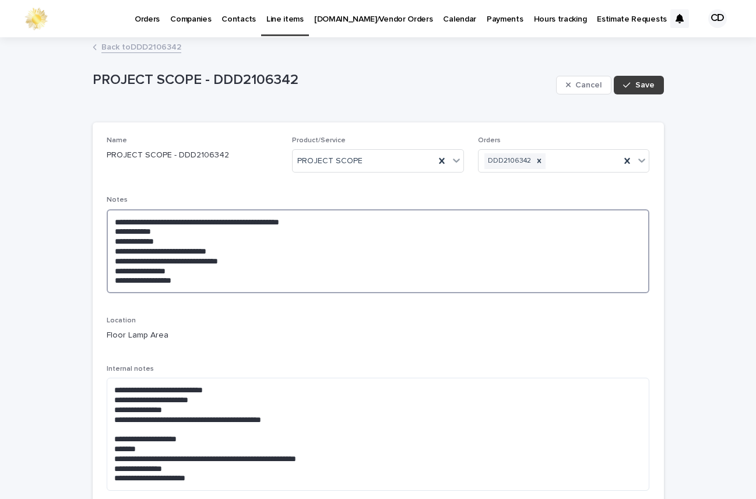
type textarea "**********"
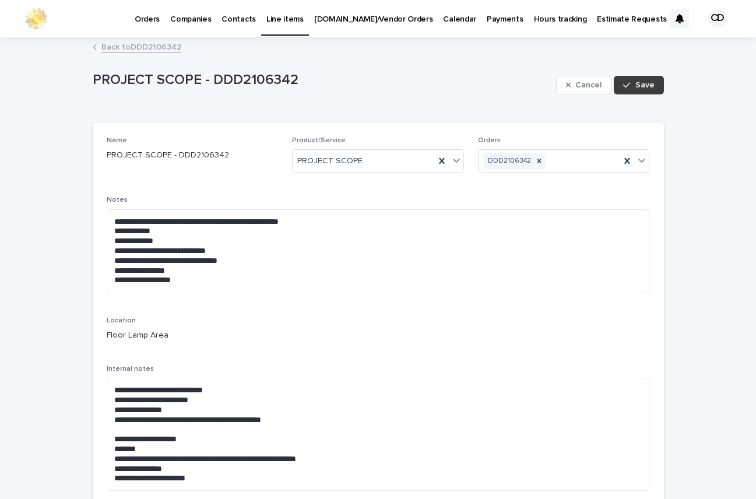
click at [637, 83] on span "Save" at bounding box center [644, 85] width 19 height 8
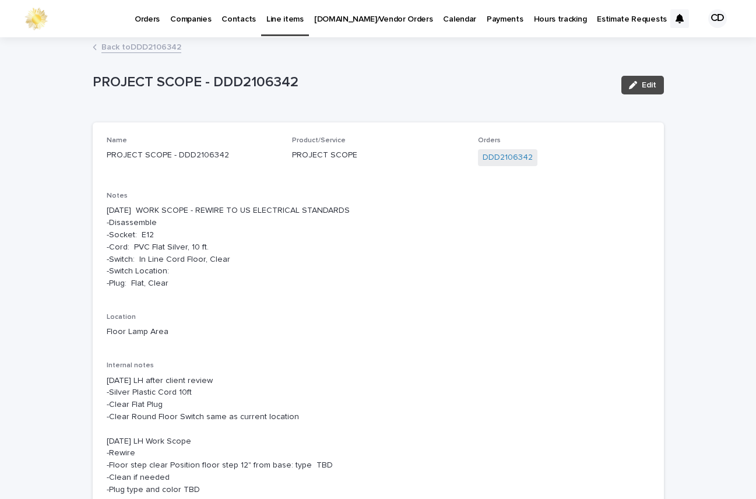
click at [147, 43] on link "Back to DDD2106342" at bounding box center [141, 46] width 80 height 13
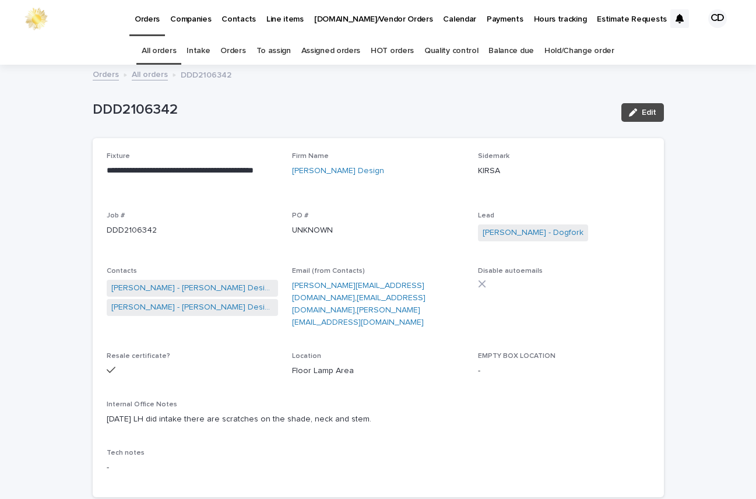
click at [236, 51] on link "Orders" at bounding box center [232, 50] width 25 height 27
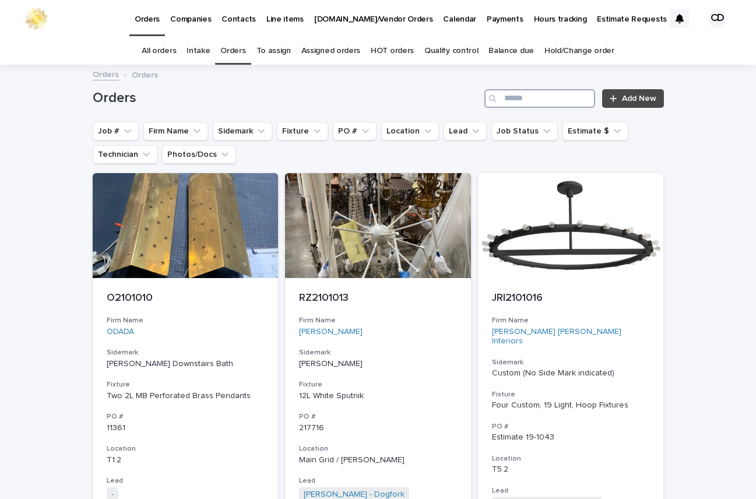
click at [547, 97] on input "Search" at bounding box center [539, 98] width 111 height 19
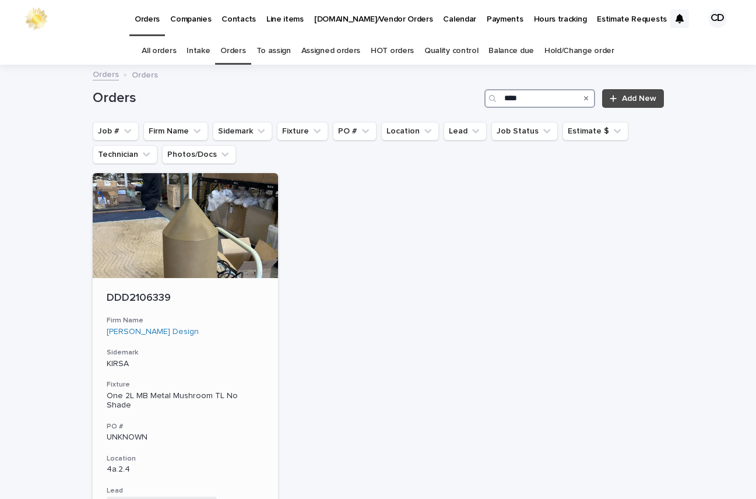
type input "****"
click at [226, 318] on h3 "Firm Name" at bounding box center [186, 320] width 158 height 9
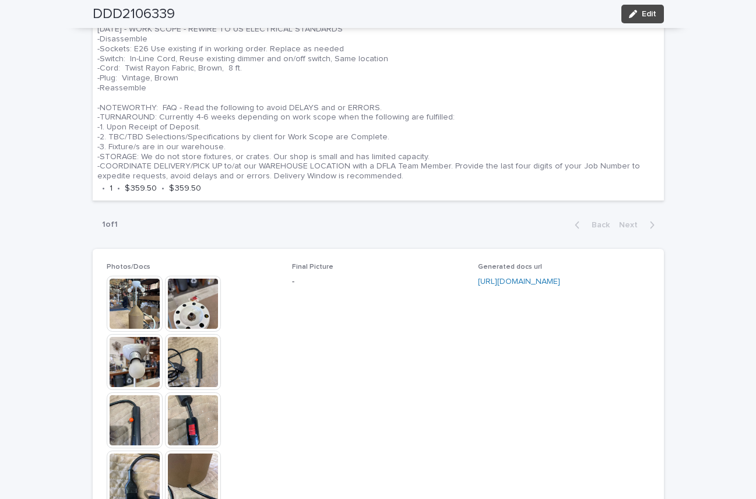
scroll to position [774, 0]
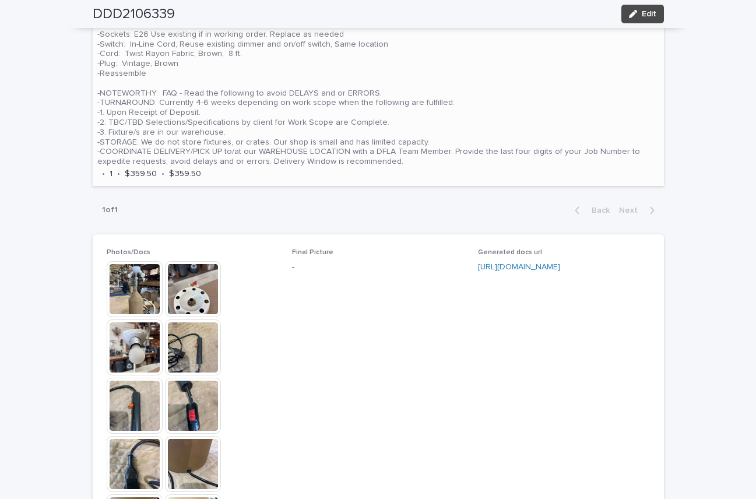
click at [476, 116] on p "[DATE] - WORK SCOPE - REWIRE TO US ELECTRICAL STANDARDS -Disassemble -Sockets: …" at bounding box center [378, 88] width 562 height 157
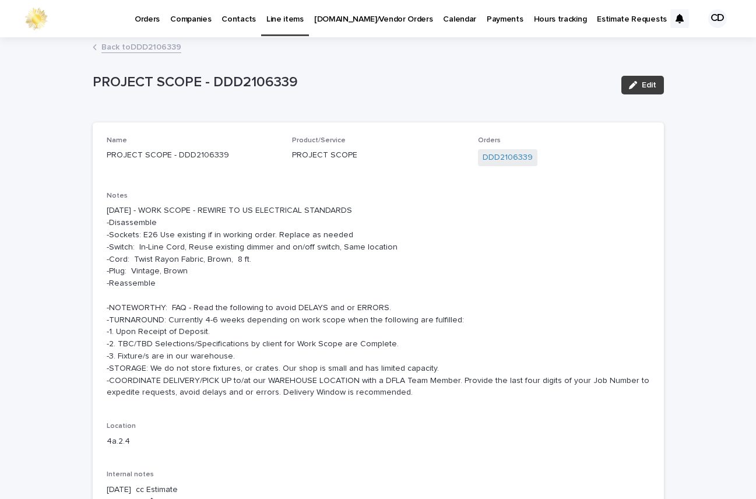
click at [642, 85] on span "Edit" at bounding box center [649, 85] width 15 height 8
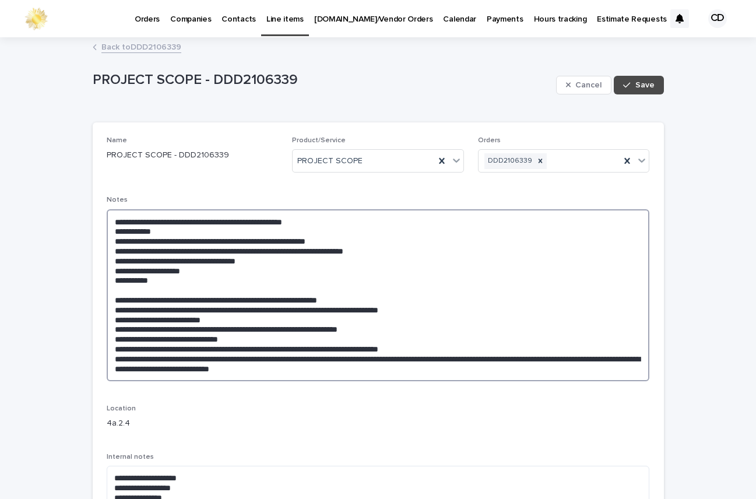
drag, startPoint x: 107, startPoint y: 297, endPoint x: 428, endPoint y: 380, distance: 331.0
click at [428, 380] on textarea "**********" at bounding box center [378, 295] width 543 height 172
click at [526, 289] on textarea "**********" at bounding box center [378, 295] width 543 height 172
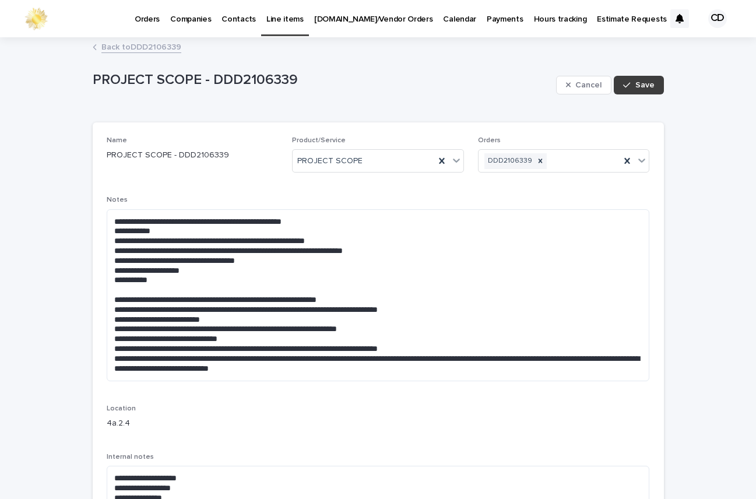
click at [640, 86] on span "Save" at bounding box center [644, 85] width 19 height 8
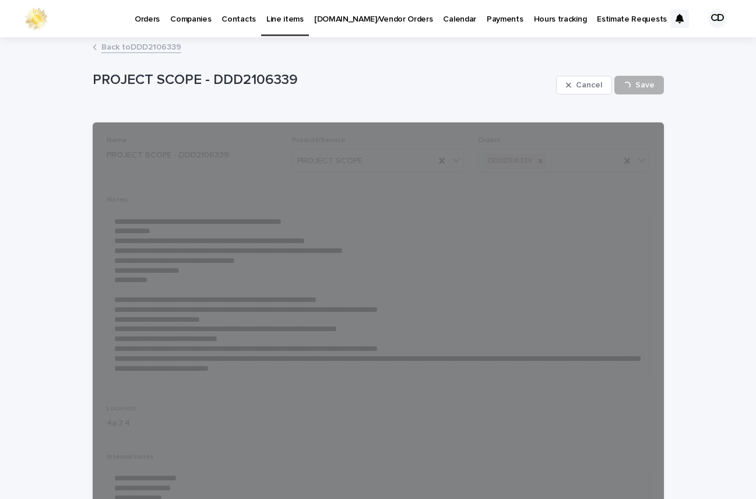
click at [140, 44] on link "Back to DDD2106339" at bounding box center [141, 46] width 80 height 13
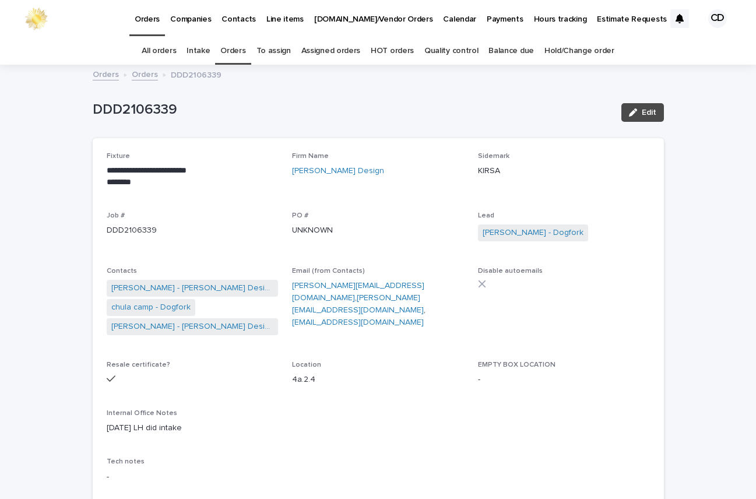
click at [234, 48] on link "Orders" at bounding box center [232, 50] width 25 height 27
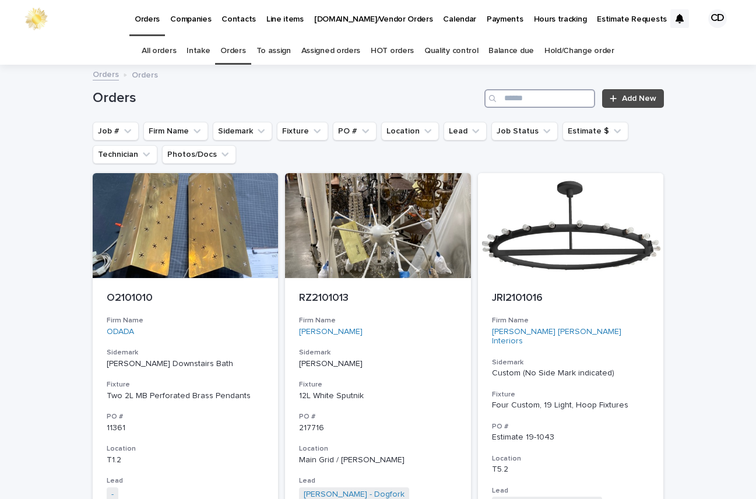
click at [535, 98] on input "Search" at bounding box center [539, 98] width 111 height 19
click at [538, 99] on input "Search" at bounding box center [539, 98] width 111 height 19
click at [536, 98] on input "Search" at bounding box center [539, 98] width 111 height 19
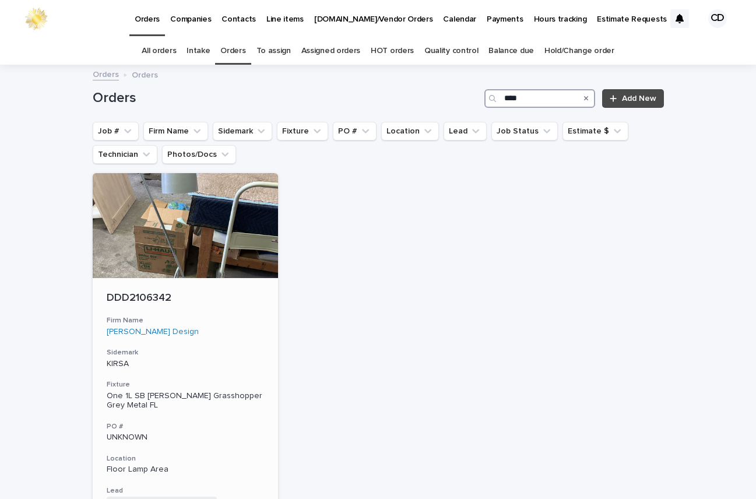
type input "****"
click at [241, 331] on div "[PERSON_NAME] Design" at bounding box center [186, 332] width 158 height 10
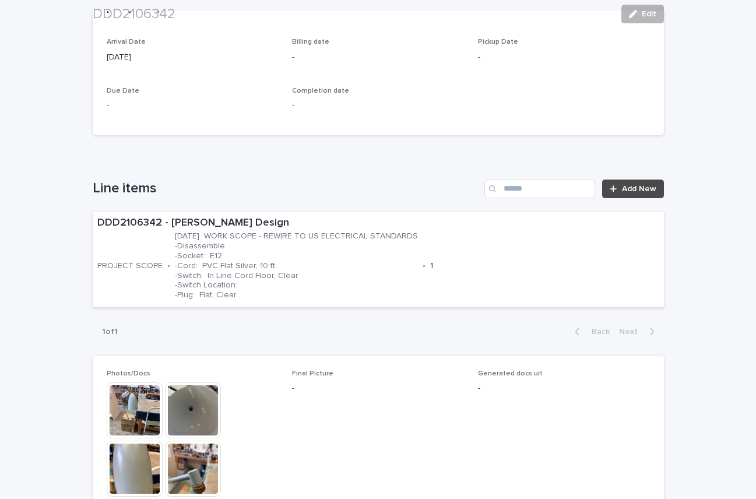
scroll to position [617, 0]
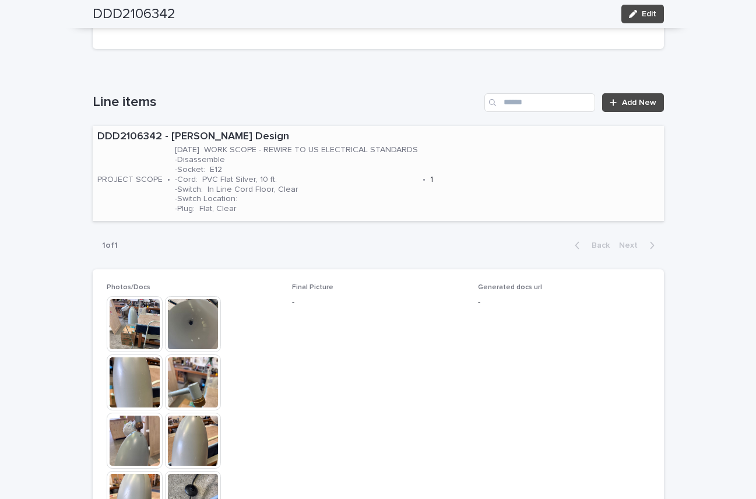
click at [480, 157] on div "DDD2106342 - [PERSON_NAME] Design PROJECT SCOPE • [DATE] WORK SCOPE - REWIRE TO…" at bounding box center [361, 173] width 537 height 95
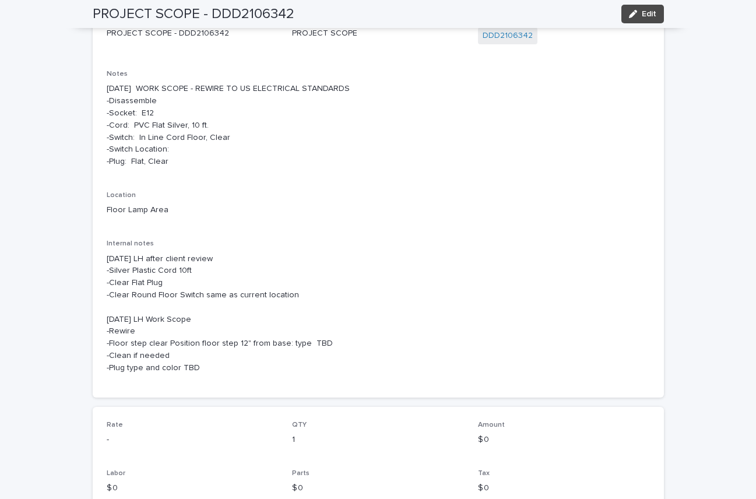
scroll to position [110, 0]
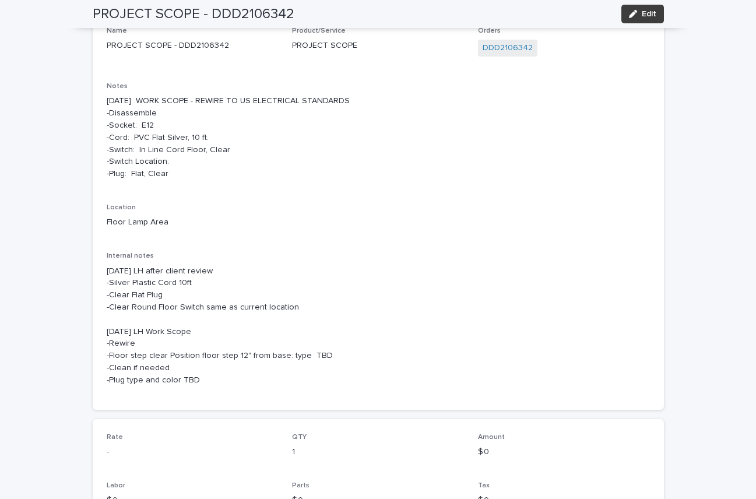
click at [644, 8] on button "Edit" at bounding box center [642, 14] width 43 height 19
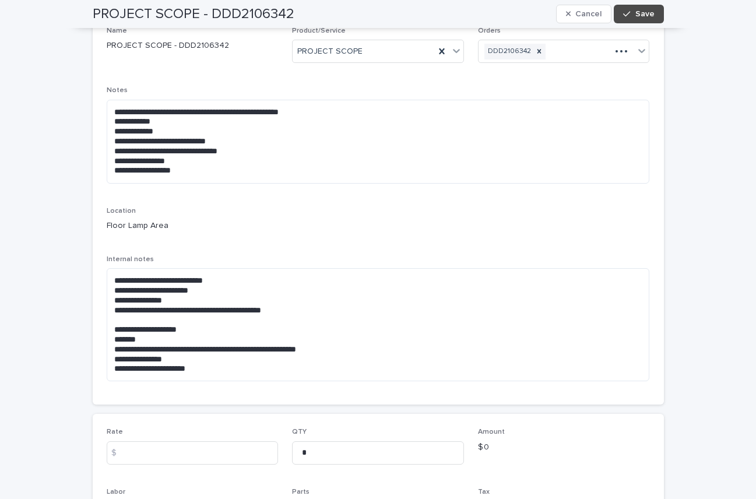
scroll to position [39, 0]
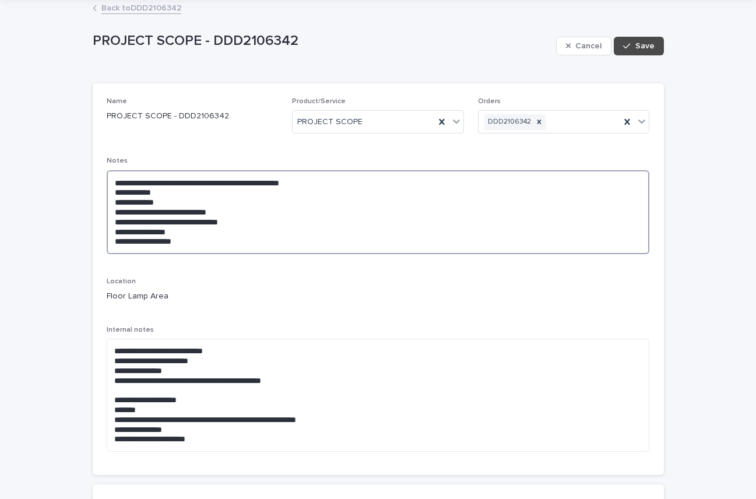
drag, startPoint x: 174, startPoint y: 242, endPoint x: 236, endPoint y: 242, distance: 61.8
click at [181, 242] on textarea "**********" at bounding box center [378, 212] width 543 height 84
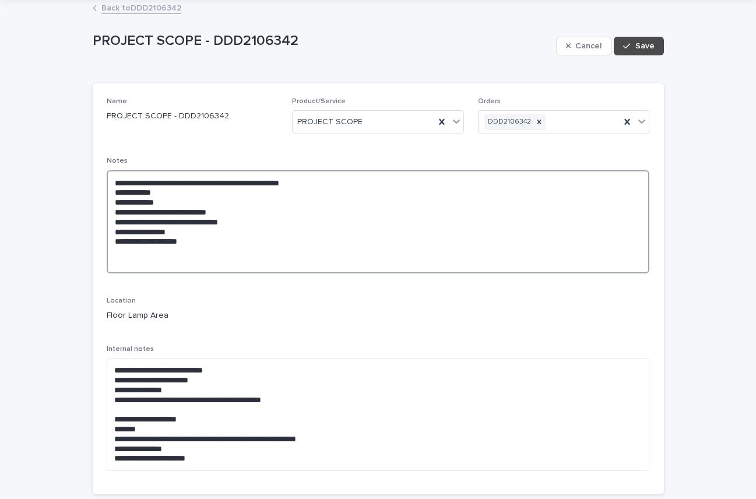
paste textarea "**********"
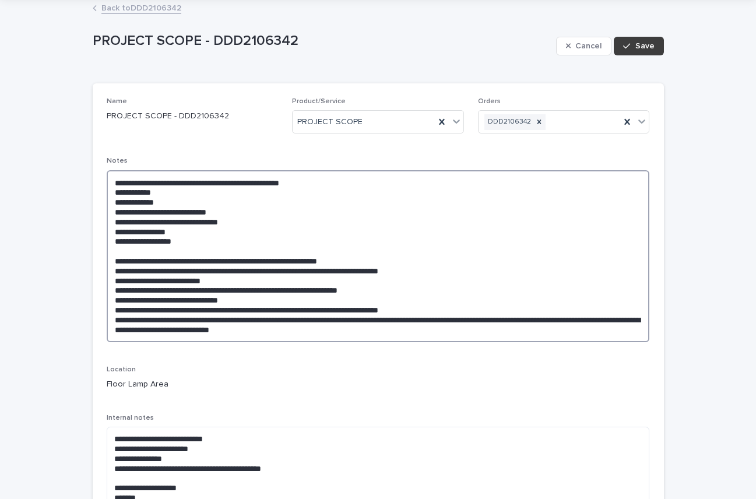
type textarea "**********"
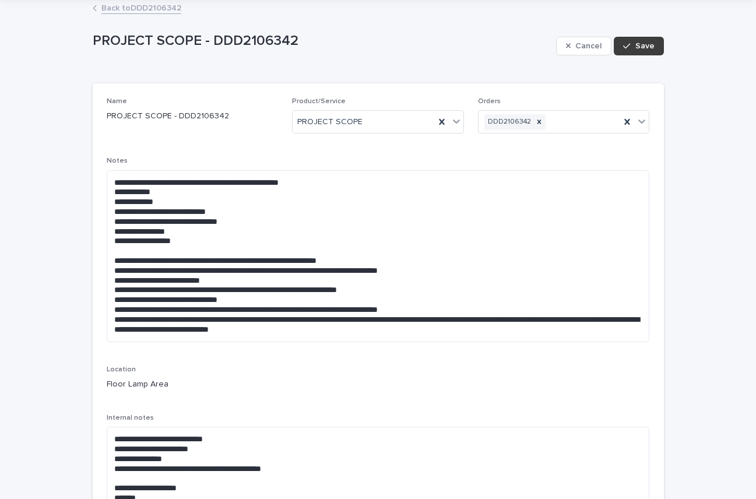
click at [648, 43] on span "Save" at bounding box center [644, 46] width 19 height 8
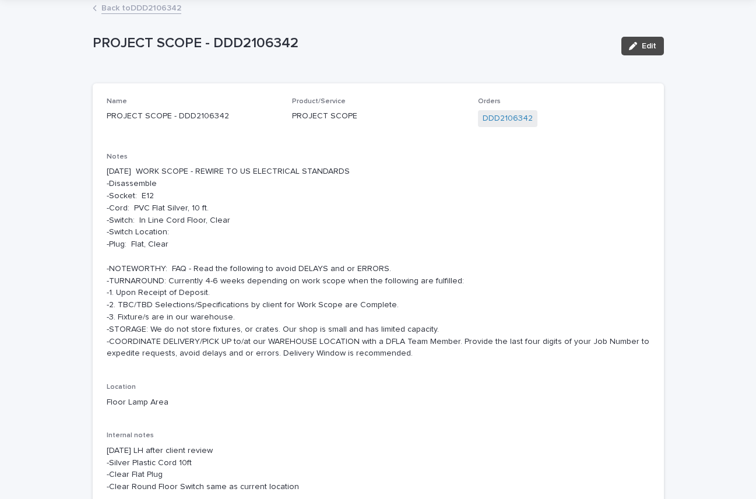
scroll to position [0, 0]
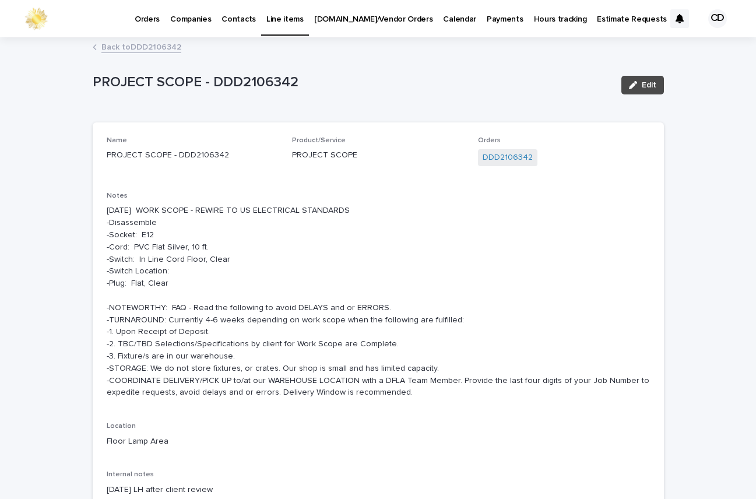
click at [118, 45] on link "Back to DDD2106342" at bounding box center [141, 46] width 80 height 13
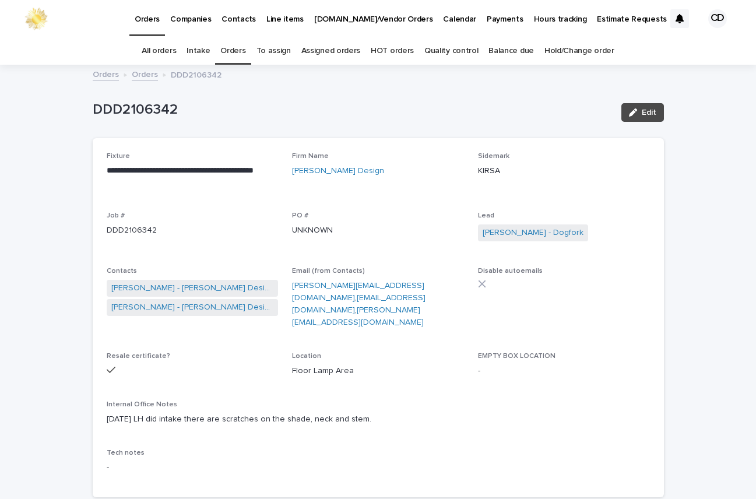
click at [230, 50] on link "Orders" at bounding box center [232, 50] width 25 height 27
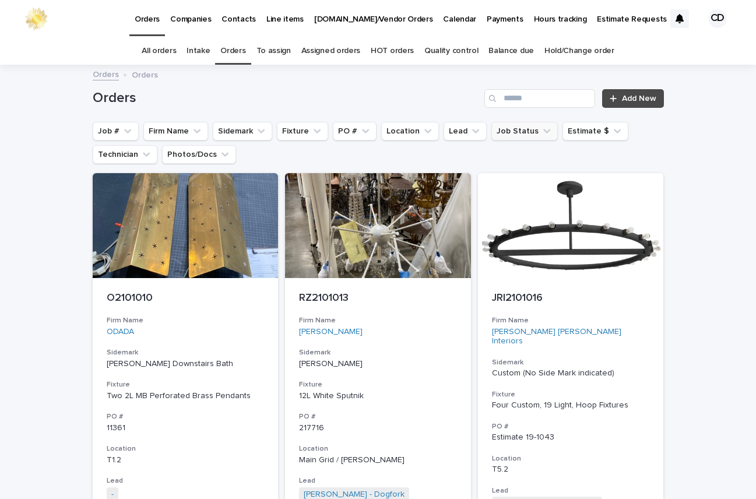
click at [543, 131] on icon "Job Status" at bounding box center [546, 131] width 7 height 4
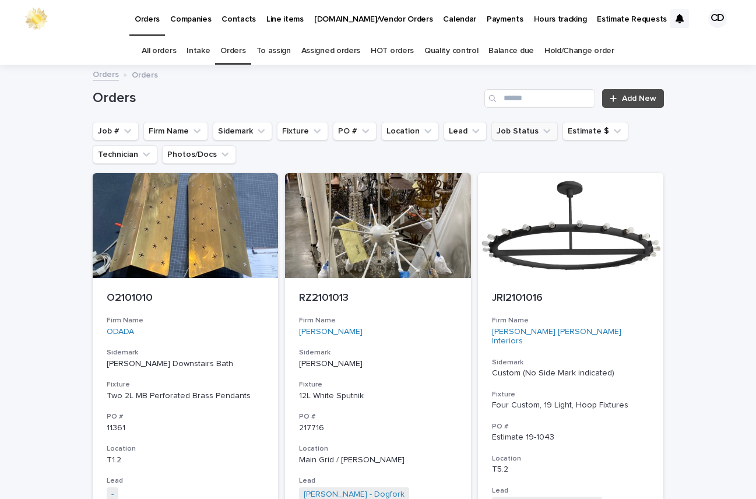
click at [541, 130] on icon "Job Status" at bounding box center [547, 131] width 12 height 12
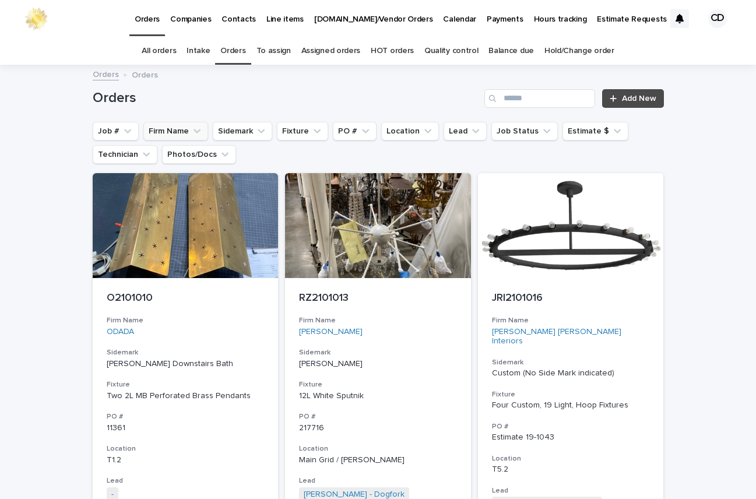
click at [194, 131] on icon "Firm Name" at bounding box center [197, 131] width 7 height 4
click at [193, 131] on icon "Firm Name" at bounding box center [197, 131] width 12 height 12
click at [194, 131] on icon "Firm Name" at bounding box center [197, 131] width 7 height 4
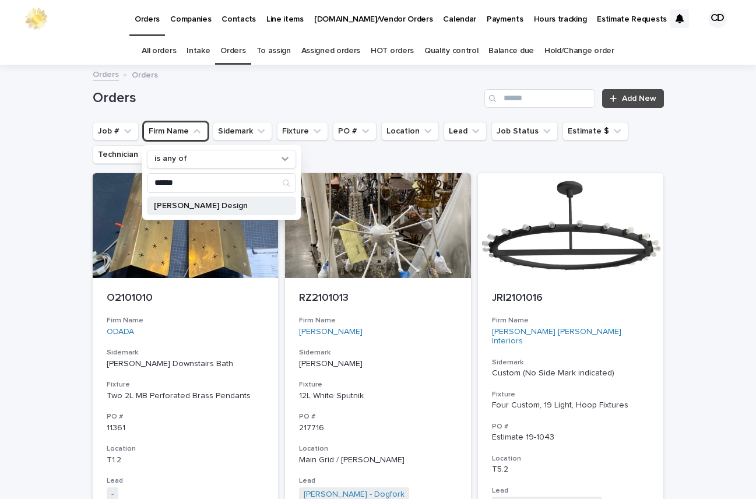
type input "******"
click at [213, 207] on p "[PERSON_NAME] Design" at bounding box center [216, 206] width 124 height 8
drag, startPoint x: 243, startPoint y: 208, endPoint x: 249, endPoint y: 212, distance: 7.3
click at [243, 209] on p "[PERSON_NAME] Design" at bounding box center [216, 206] width 124 height 8
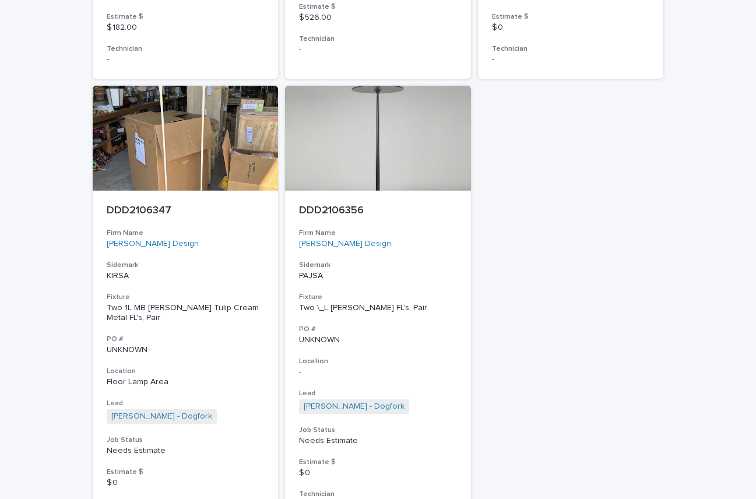
scroll to position [4861, 0]
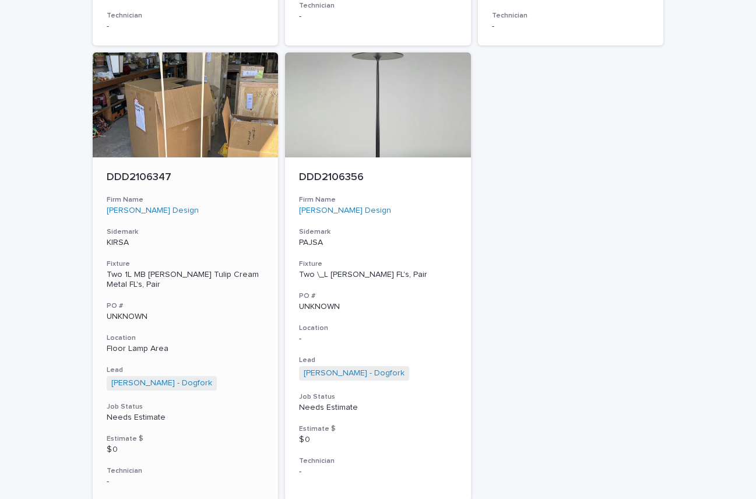
click at [246, 227] on h3 "Sidemark" at bounding box center [186, 231] width 158 height 9
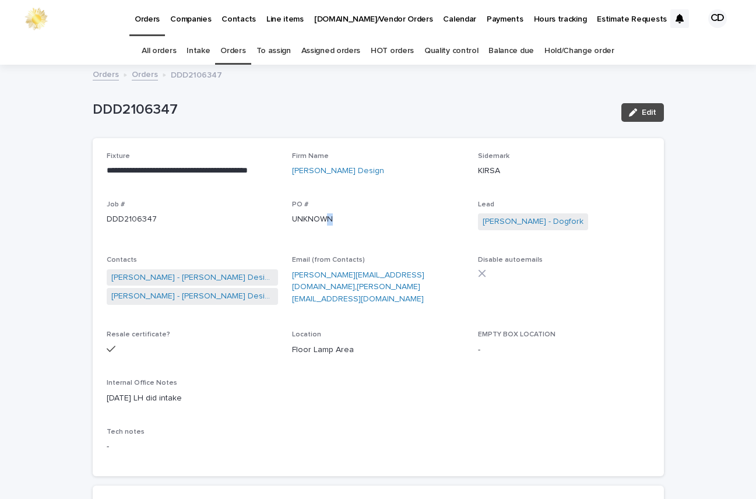
click at [334, 236] on span "PO # UNKNOWN" at bounding box center [378, 221] width 172 height 41
drag, startPoint x: 392, startPoint y: 230, endPoint x: 589, endPoint y: 217, distance: 197.5
click at [392, 230] on div "PO # UNKNOWN" at bounding box center [378, 218] width 172 height 34
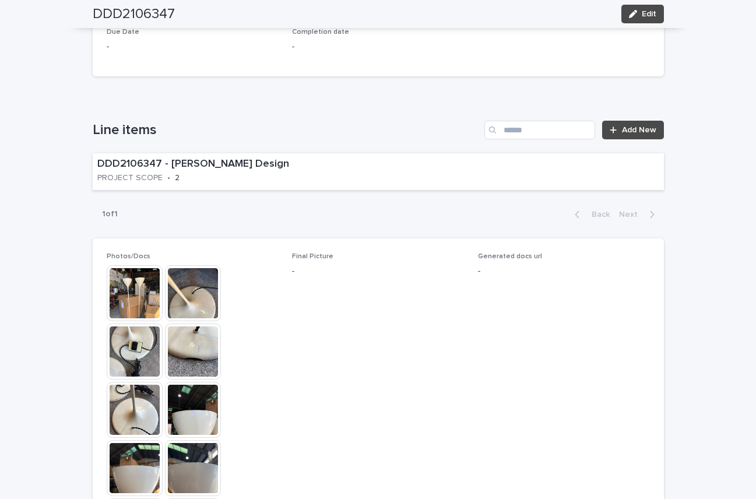
scroll to position [542, 0]
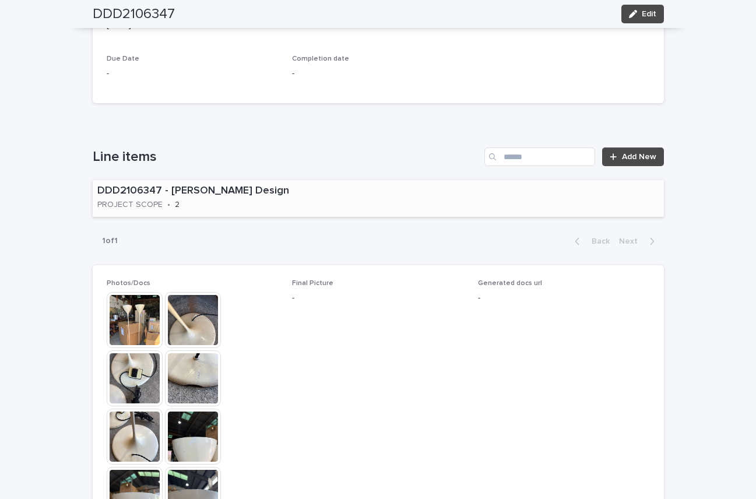
click at [362, 201] on div "DDD2106347 - [PERSON_NAME] Design PROJECT SCOPE • 2" at bounding box center [378, 198] width 571 height 37
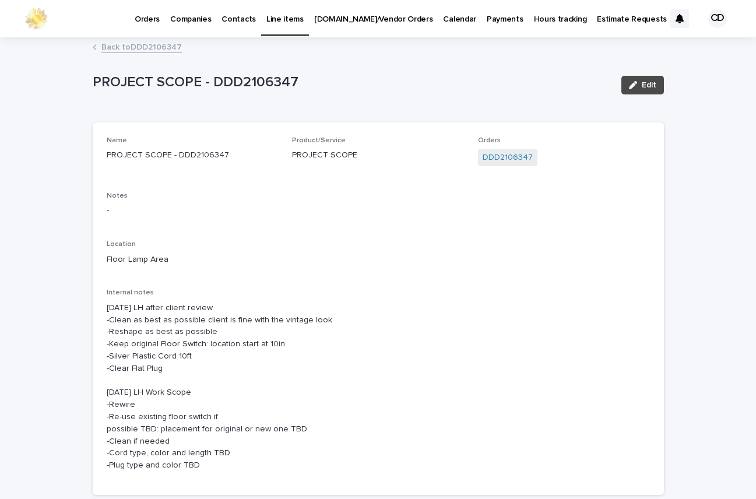
click at [128, 47] on link "Back to DDD2106347" at bounding box center [141, 46] width 80 height 13
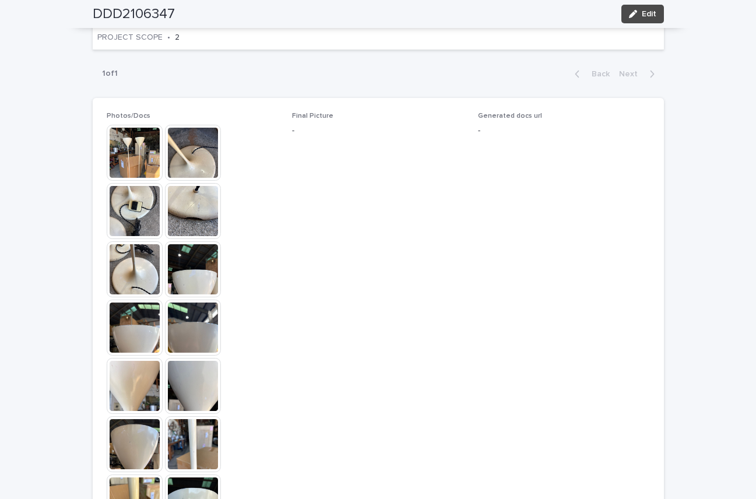
scroll to position [712, 0]
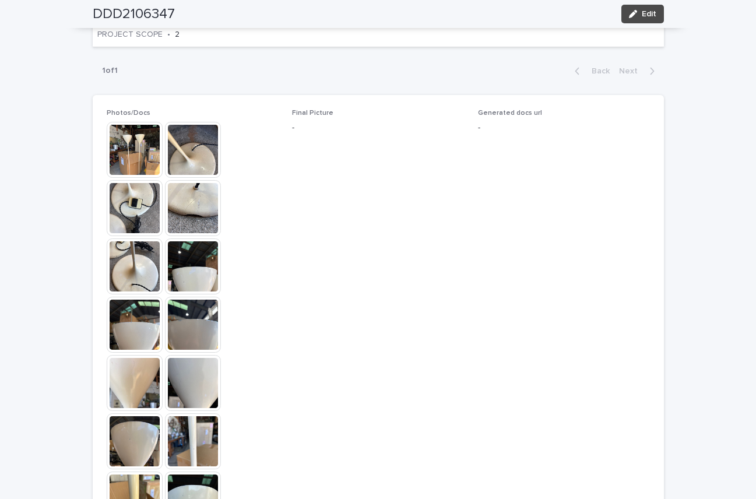
click at [125, 153] on img at bounding box center [135, 150] width 56 height 56
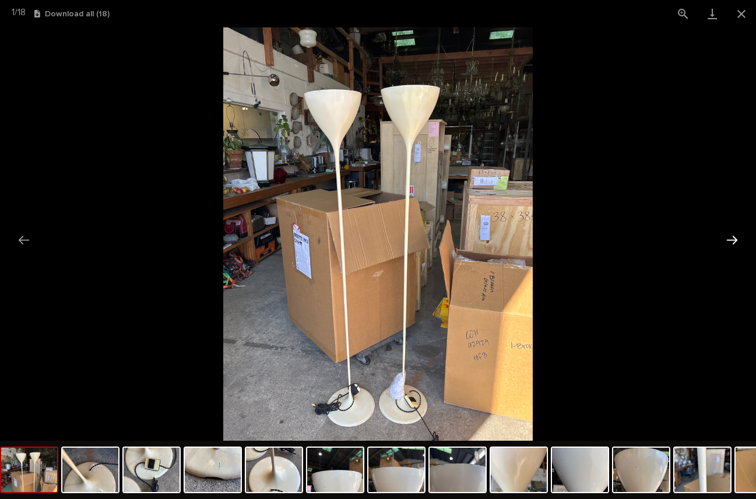
click at [731, 238] on button "Next slide" at bounding box center [732, 240] width 24 height 23
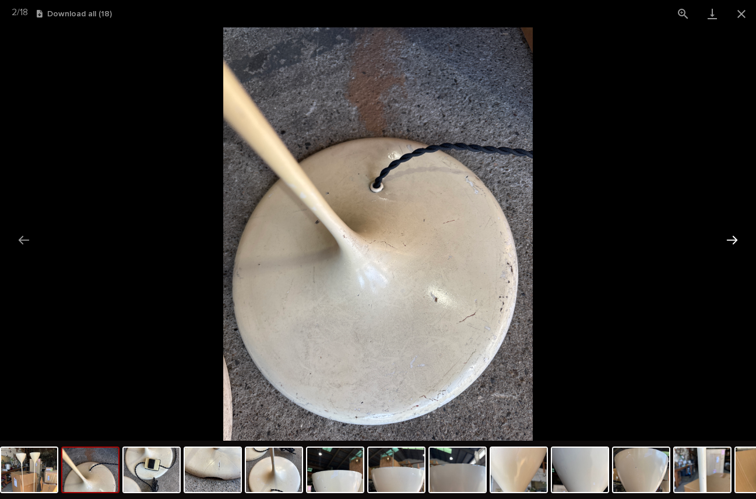
click at [731, 238] on button "Next slide" at bounding box center [732, 240] width 24 height 23
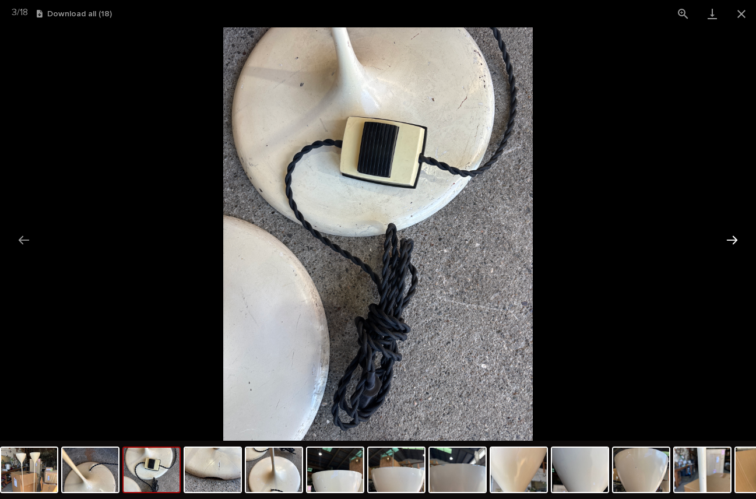
click at [731, 238] on button "Next slide" at bounding box center [732, 240] width 24 height 23
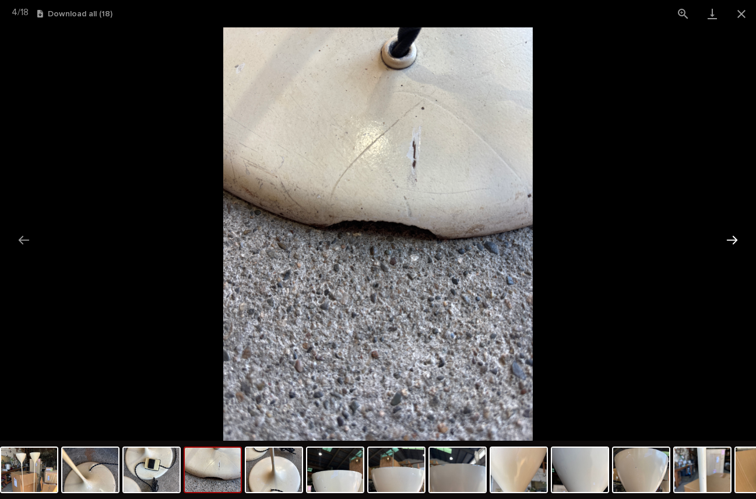
click at [731, 238] on button "Next slide" at bounding box center [732, 240] width 24 height 23
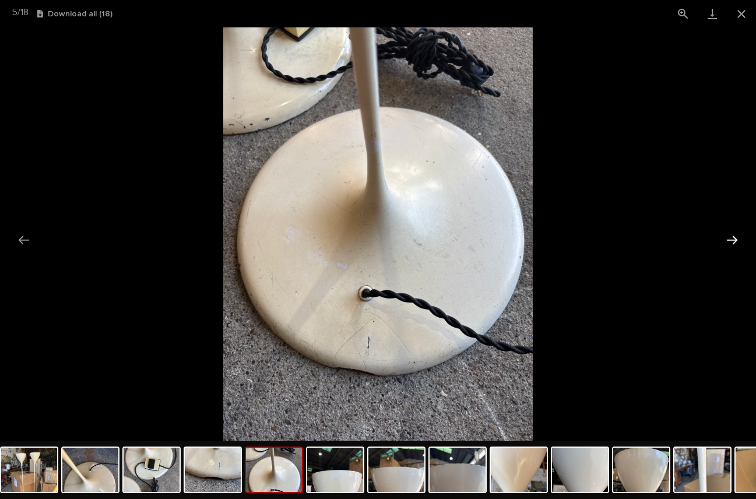
click at [729, 235] on button "Next slide" at bounding box center [732, 240] width 24 height 23
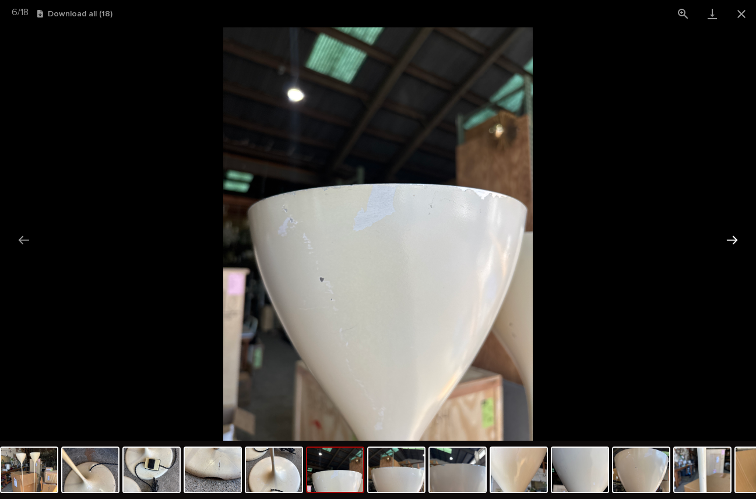
click at [729, 237] on button "Next slide" at bounding box center [732, 240] width 24 height 23
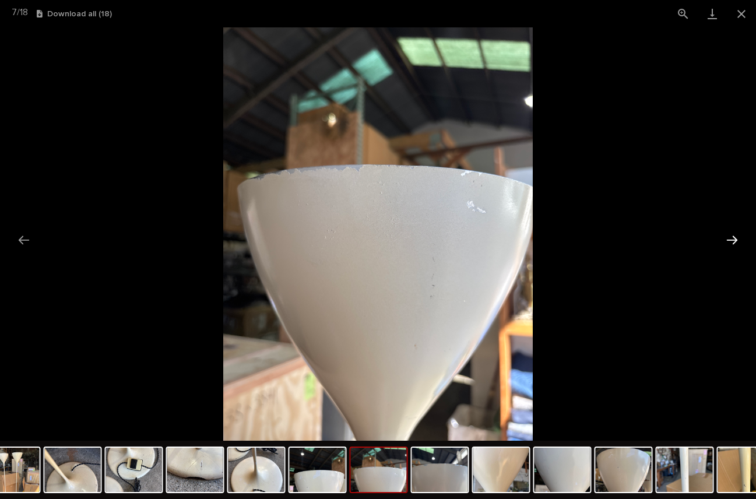
click at [729, 237] on button "Next slide" at bounding box center [732, 240] width 24 height 23
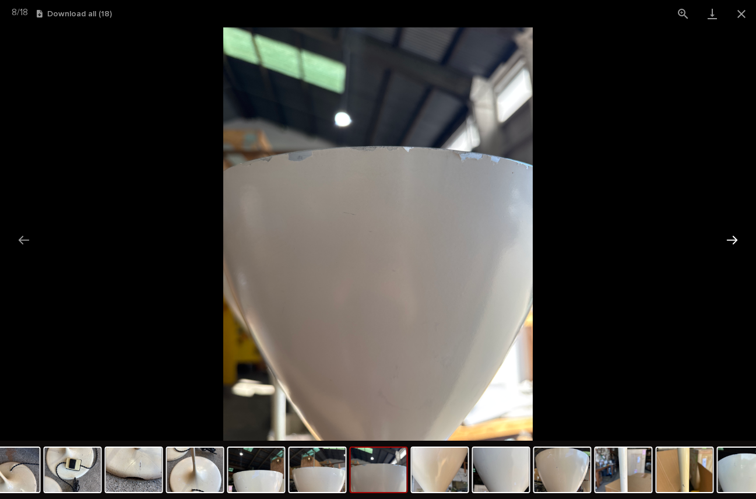
click at [729, 237] on button "Next slide" at bounding box center [732, 240] width 24 height 23
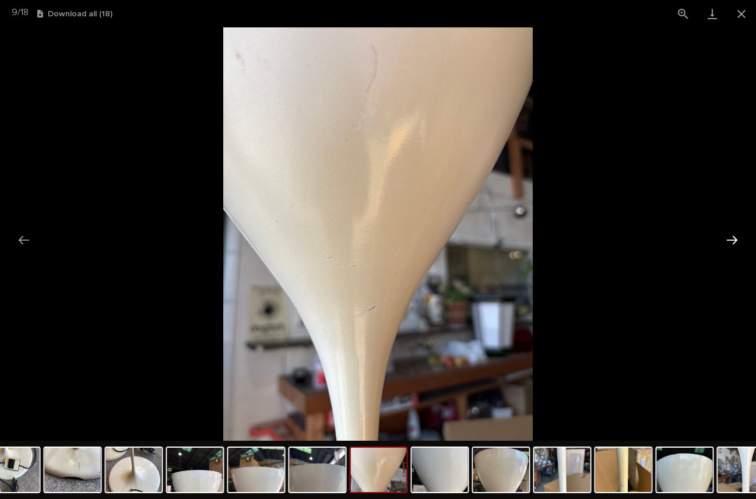
click at [729, 237] on button "Next slide" at bounding box center [732, 240] width 24 height 23
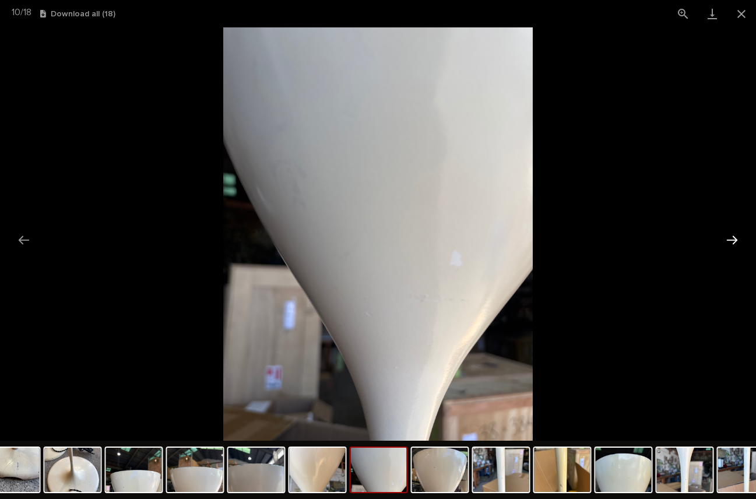
click at [729, 237] on button "Next slide" at bounding box center [732, 240] width 24 height 23
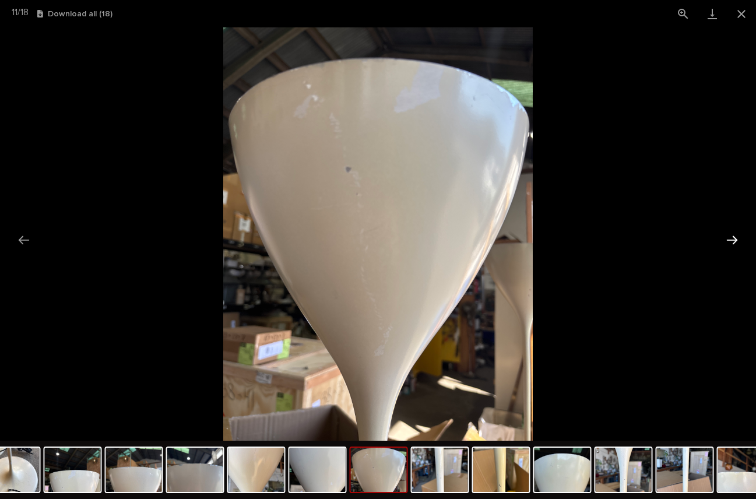
click at [729, 237] on button "Next slide" at bounding box center [732, 240] width 24 height 23
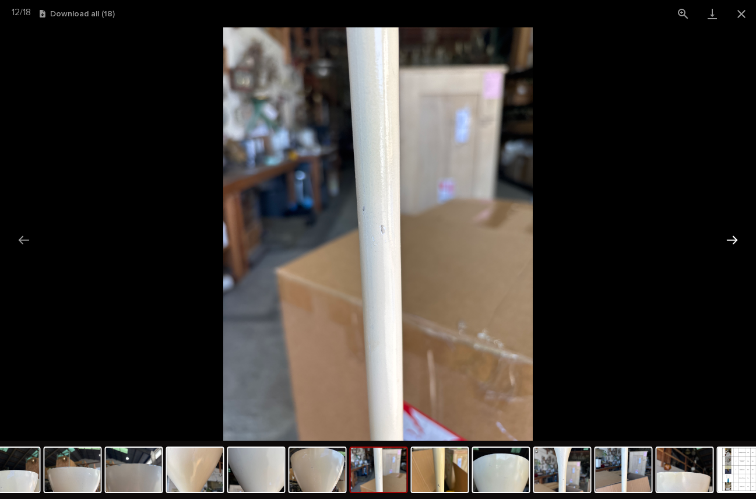
click at [729, 237] on button "Next slide" at bounding box center [732, 240] width 24 height 23
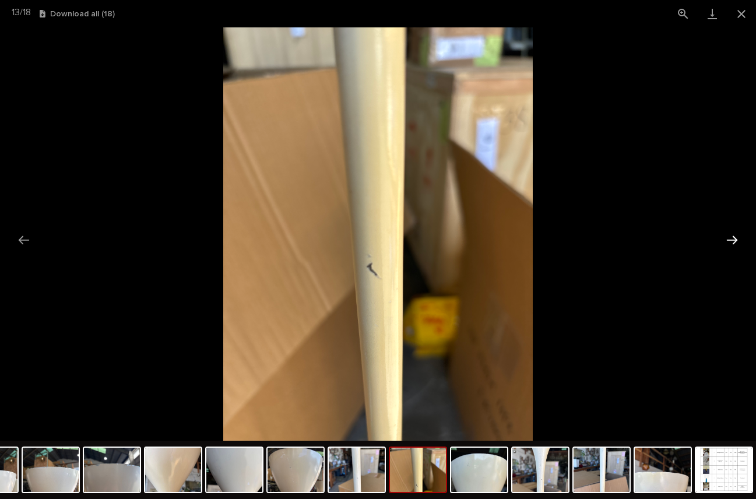
click at [729, 237] on button "Next slide" at bounding box center [732, 240] width 24 height 23
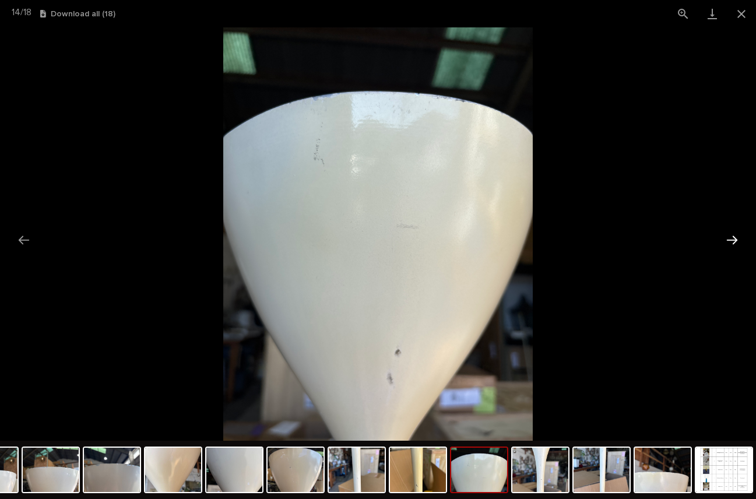
click at [729, 237] on button "Next slide" at bounding box center [732, 240] width 24 height 23
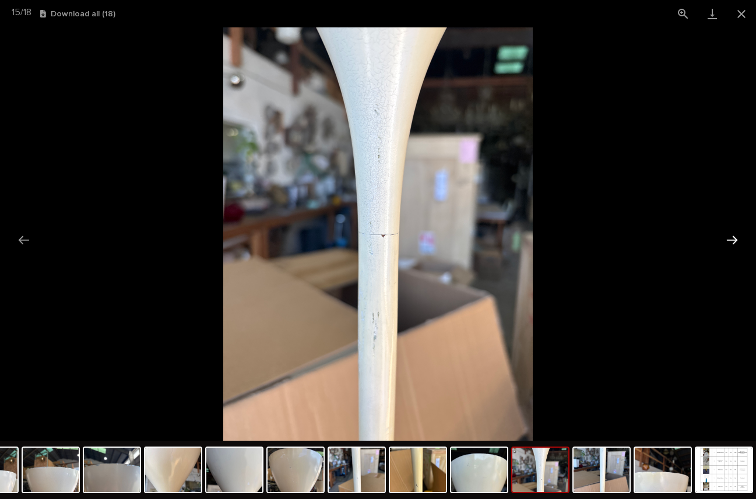
click at [729, 237] on button "Next slide" at bounding box center [732, 240] width 24 height 23
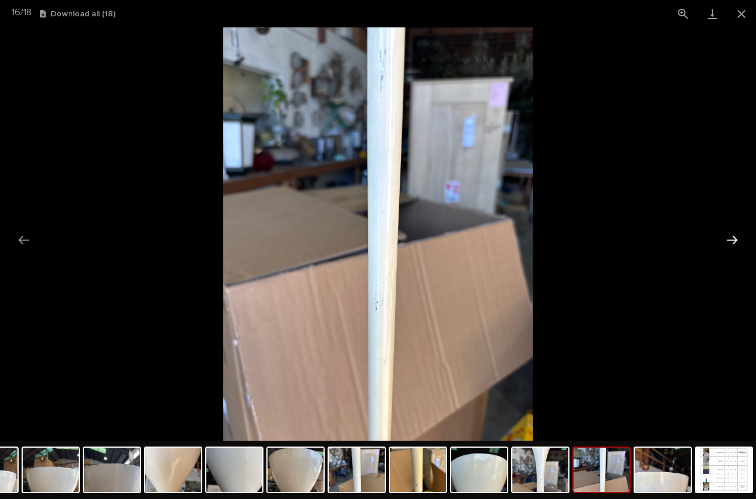
click at [729, 237] on button "Next slide" at bounding box center [732, 240] width 24 height 23
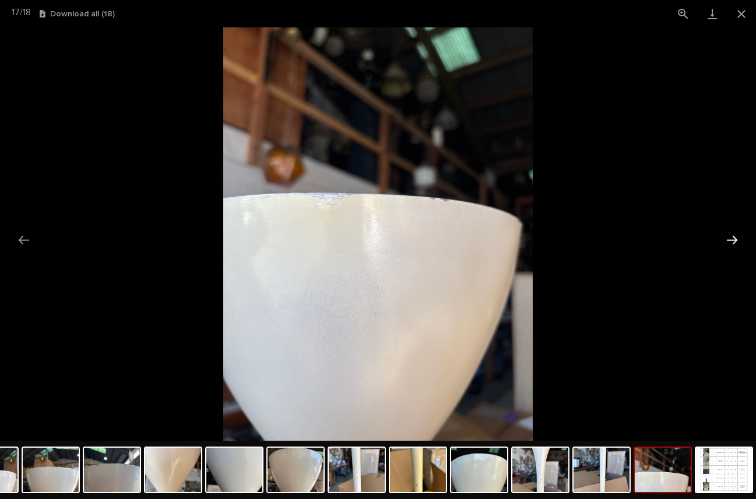
click at [735, 237] on button "Next slide" at bounding box center [732, 240] width 24 height 23
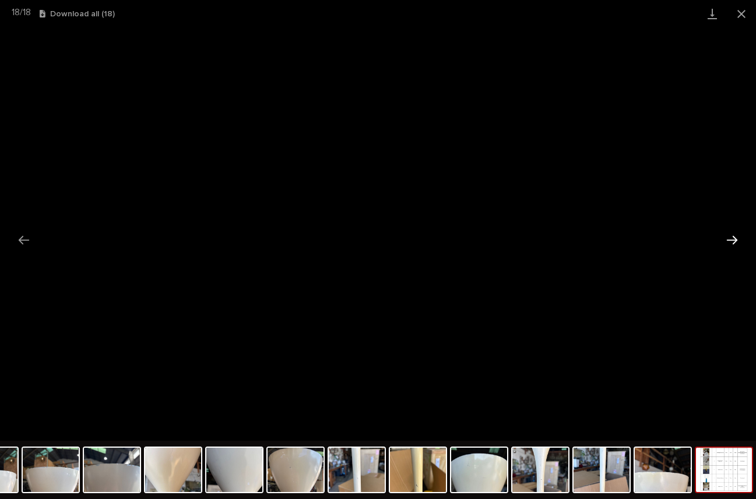
click at [730, 240] on button "Next slide" at bounding box center [732, 240] width 24 height 23
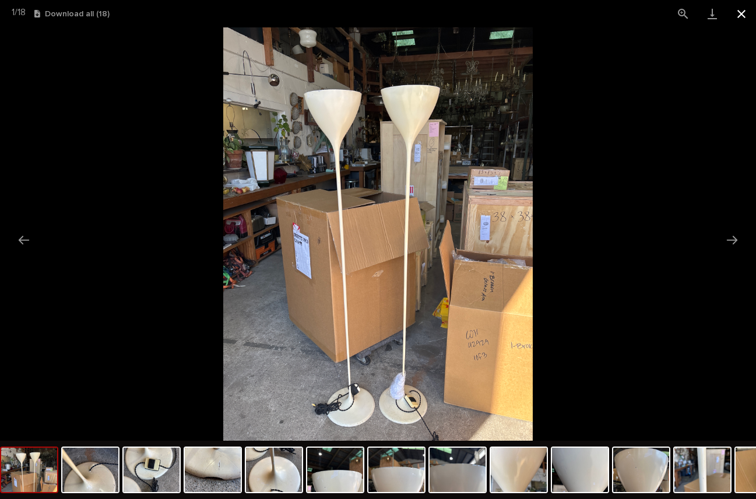
click at [741, 12] on button "Close gallery" at bounding box center [741, 13] width 29 height 27
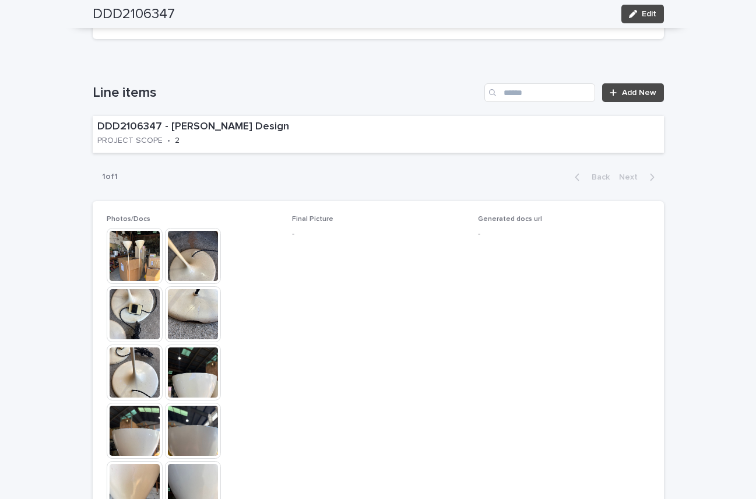
scroll to position [626, 0]
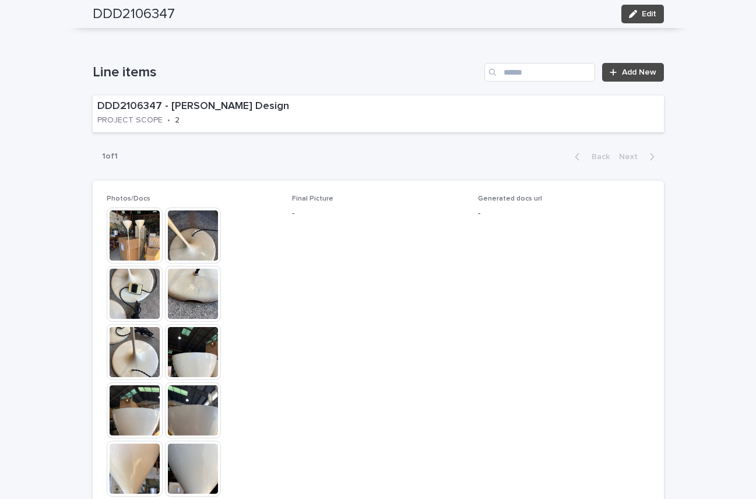
click at [339, 118] on div "DDD2106347 - [PERSON_NAME] Design PROJECT SCOPE • 2" at bounding box center [234, 114] width 283 height 36
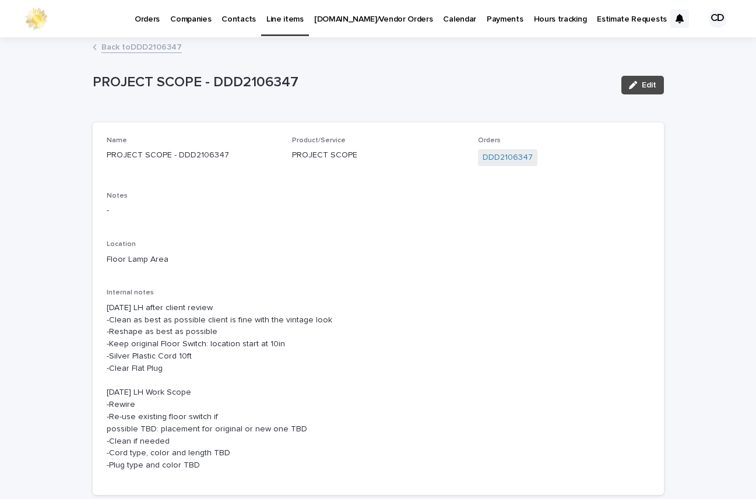
click at [160, 45] on link "Back to DDD2106347" at bounding box center [141, 46] width 80 height 13
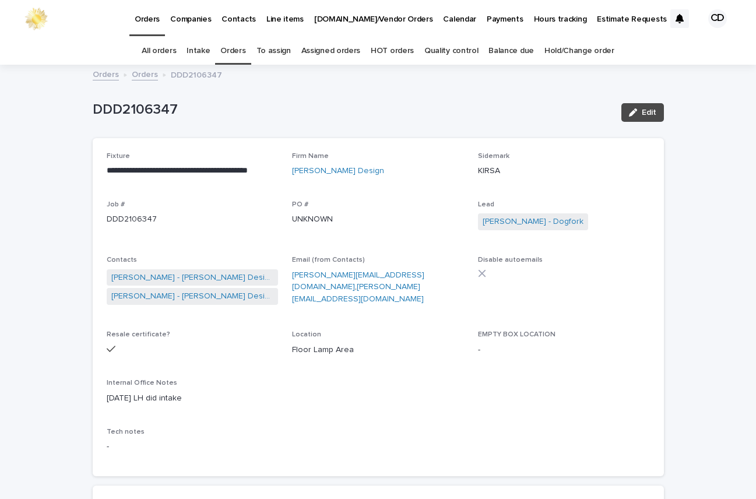
click at [232, 51] on link "Orders" at bounding box center [232, 50] width 25 height 27
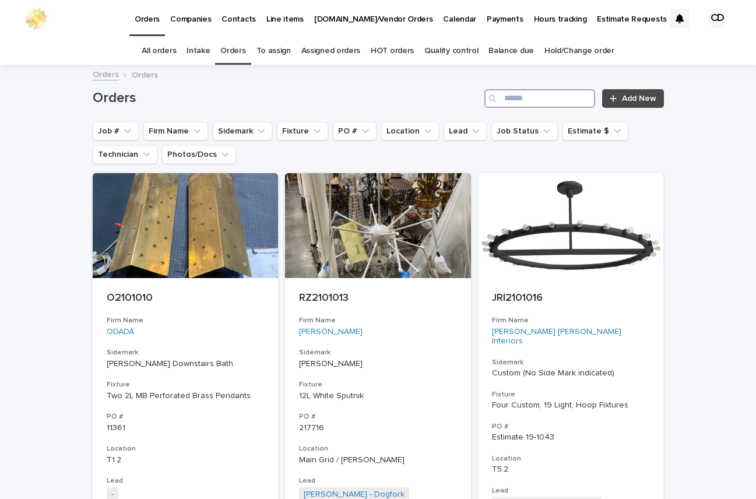
click at [556, 97] on input "Search" at bounding box center [539, 98] width 111 height 19
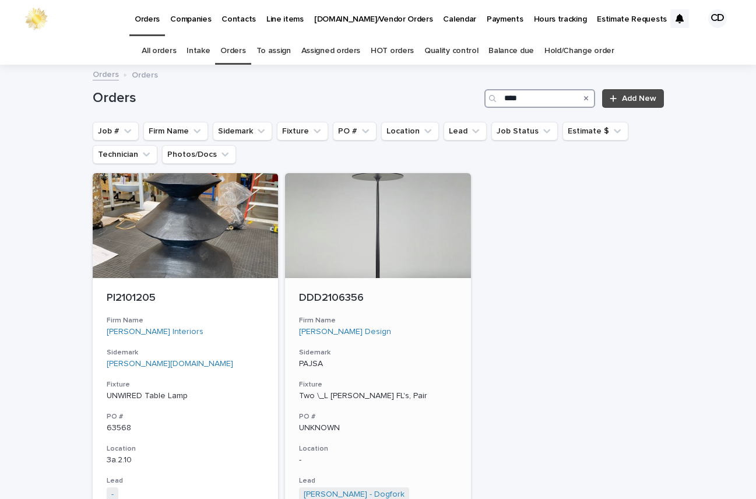
type input "****"
click at [427, 319] on h3 "Firm Name" at bounding box center [378, 320] width 158 height 9
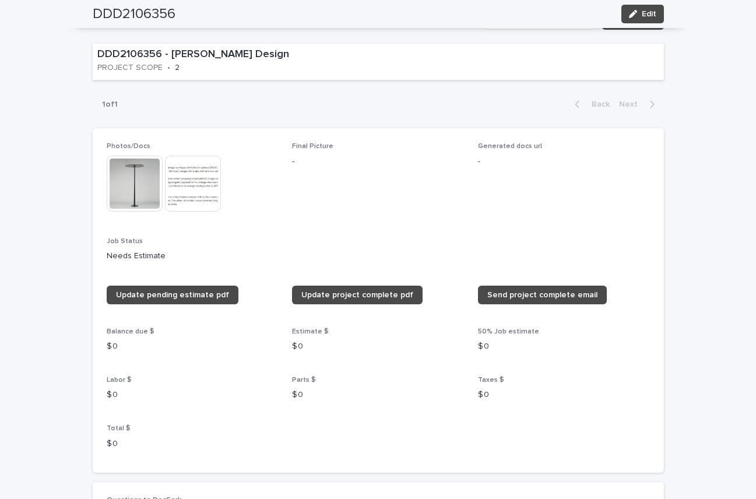
scroll to position [694, 0]
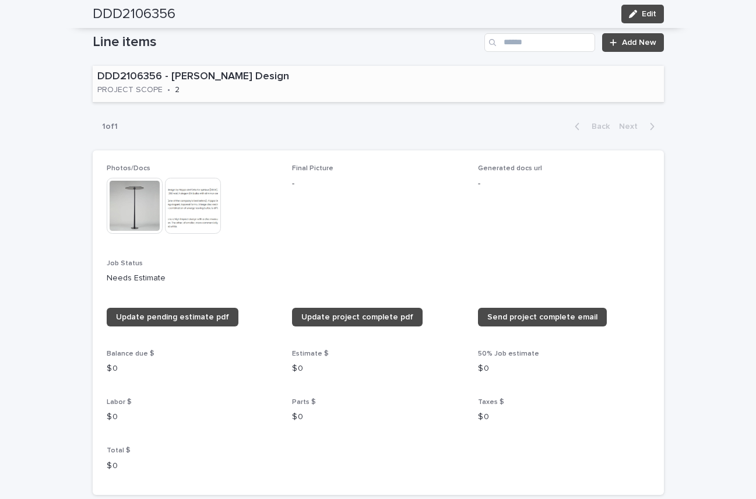
click at [341, 91] on div "DDD2106356 - [PERSON_NAME] Design PROJECT SCOPE • 2" at bounding box center [234, 84] width 283 height 36
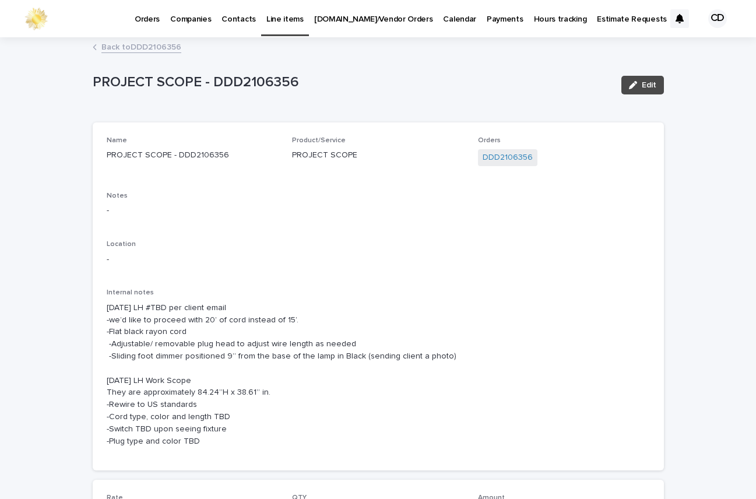
click at [333, 258] on div "Name PROJECT SCOPE - DDD2106356 Product/Service PROJECT SCOPE Orders DDD2106356…" at bounding box center [378, 296] width 543 height 321
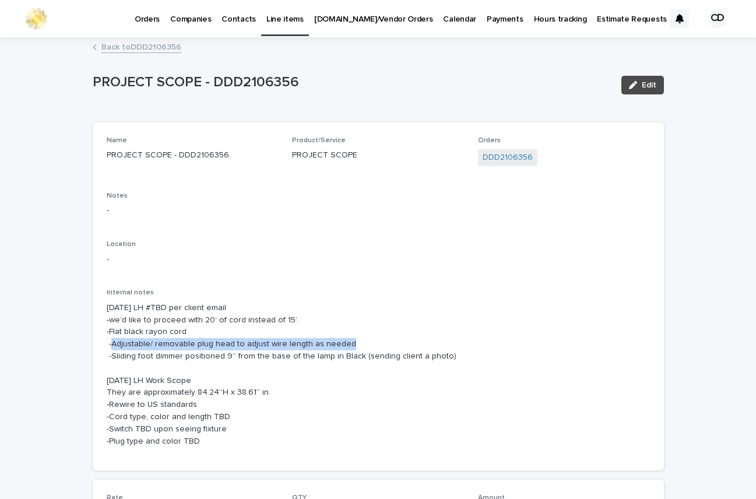
drag, startPoint x: 108, startPoint y: 343, endPoint x: 441, endPoint y: 348, distance: 333.5
click at [441, 348] on p "[DATE] LH #TBD per client email -we’d like to proceed with 20’ of cord instead …" at bounding box center [378, 375] width 543 height 146
copy p "Adjustable/ removable plug head to adjust wire length as needed"
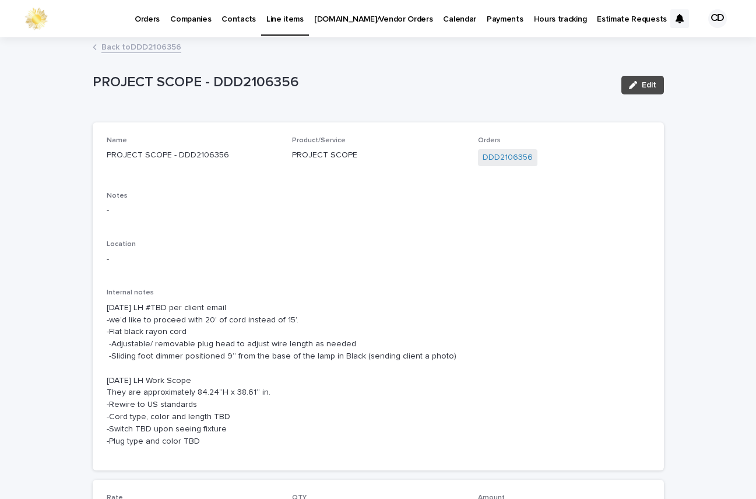
click at [409, 412] on p "[DATE] LH #TBD per client email -we’d like to proceed with 20’ of cord instead …" at bounding box center [378, 375] width 543 height 146
click at [164, 45] on link "Back to DDD2106356" at bounding box center [141, 46] width 80 height 13
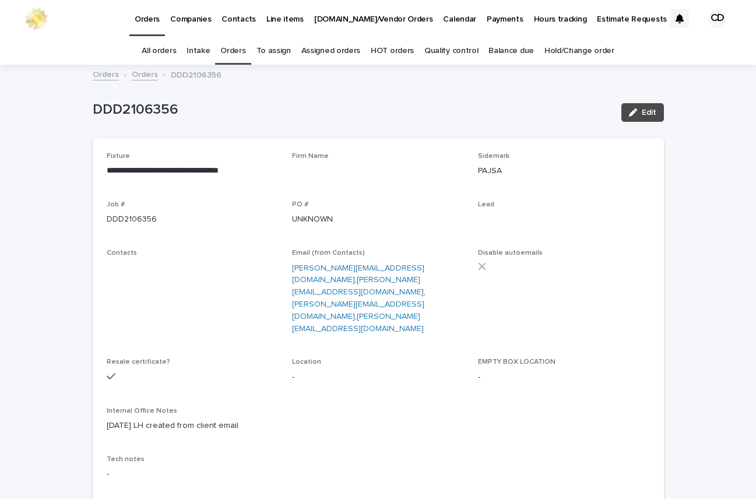
scroll to position [37, 0]
